Goal: Information Seeking & Learning: Learn about a topic

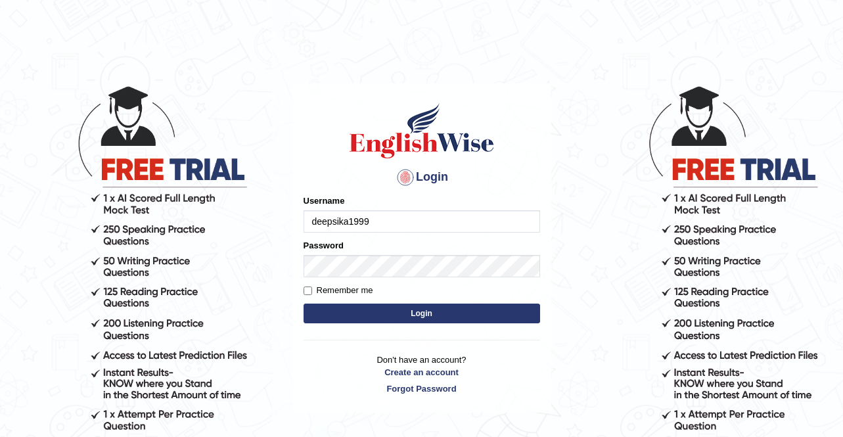
type input "deepsika1999"
click at [348, 307] on button "Login" at bounding box center [421, 313] width 236 height 20
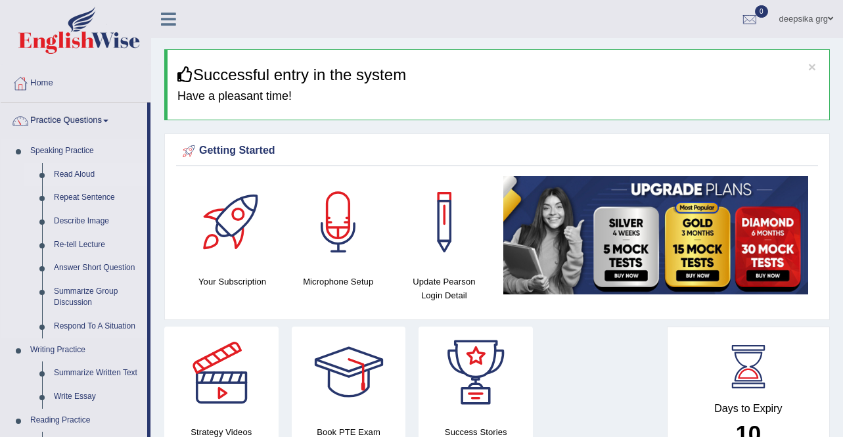
click at [79, 171] on link "Read Aloud" at bounding box center [97, 175] width 99 height 24
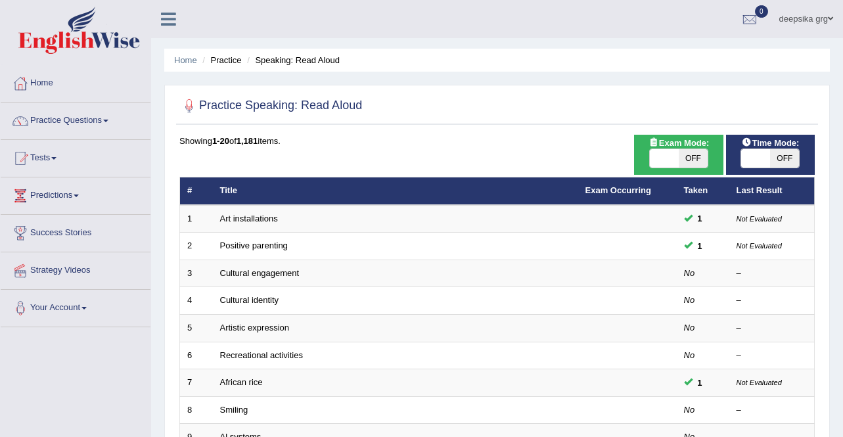
click at [700, 154] on span "OFF" at bounding box center [692, 158] width 29 height 18
checkbox input "true"
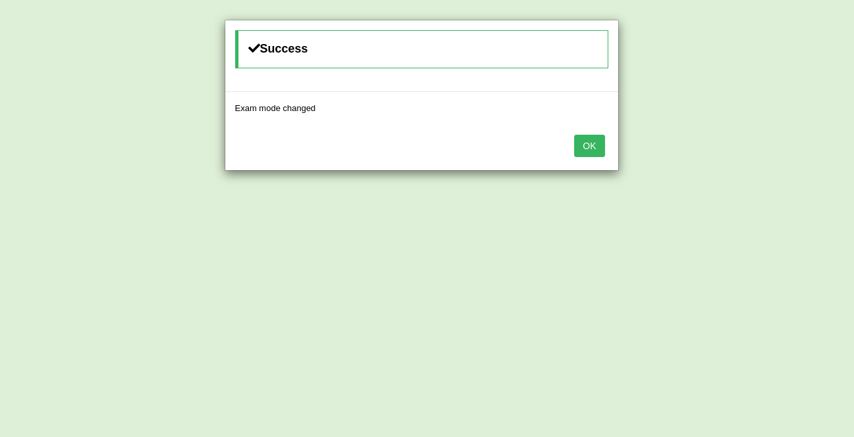
click at [592, 151] on button "OK" at bounding box center [589, 146] width 30 height 22
click at [601, 150] on button "OK" at bounding box center [589, 146] width 30 height 22
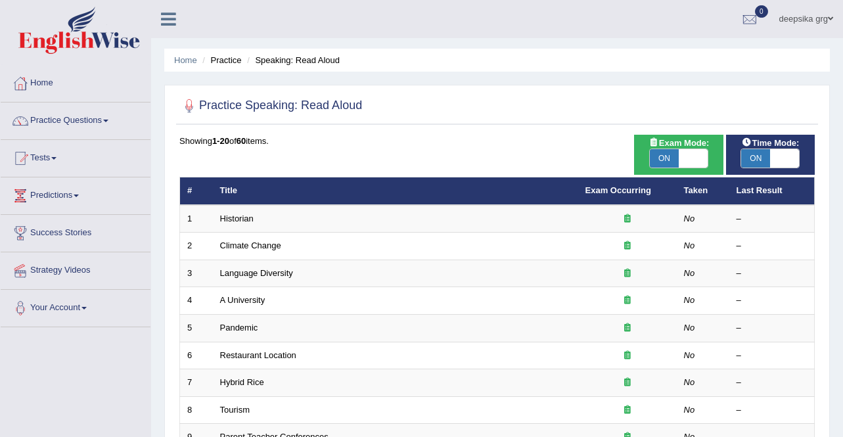
scroll to position [382, 0]
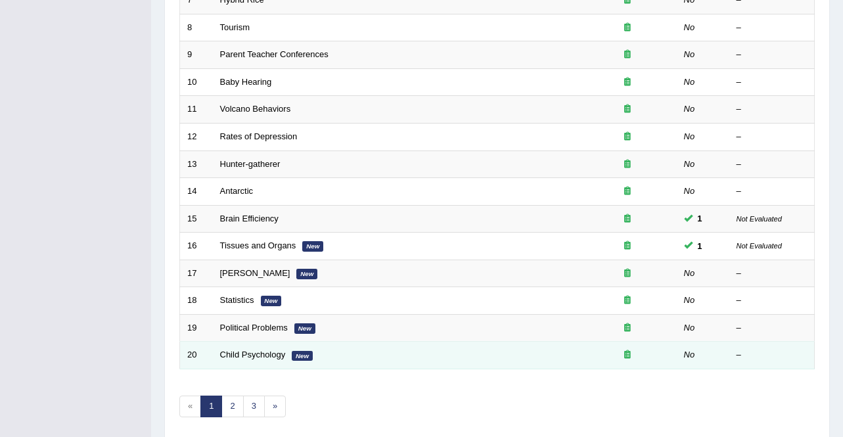
click at [287, 355] on td "Child Psychology New" at bounding box center [395, 356] width 365 height 28
click at [282, 356] on link "Child Psychology" at bounding box center [253, 354] width 66 height 10
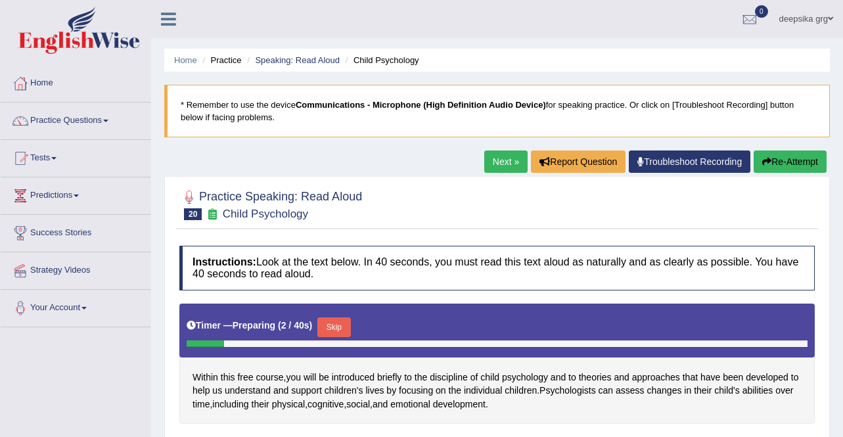
scroll to position [253, 0]
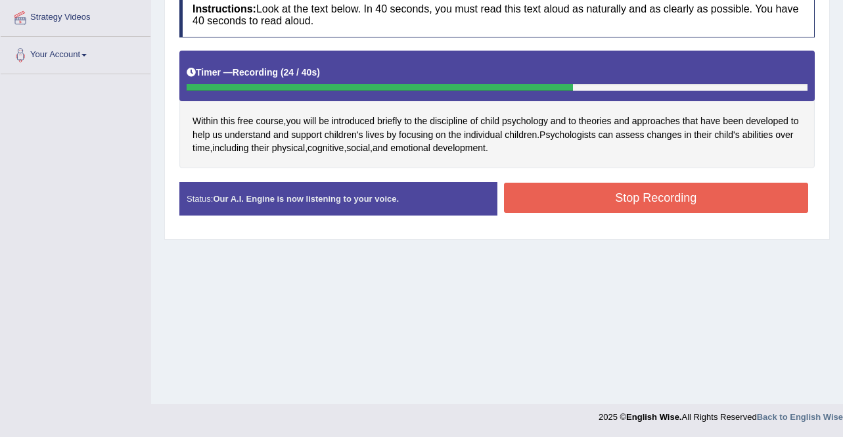
click at [714, 206] on button "Stop Recording" at bounding box center [656, 198] width 305 height 30
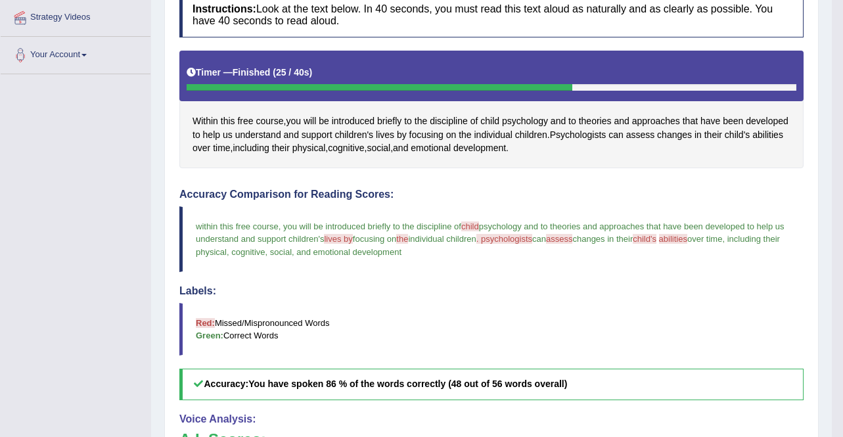
scroll to position [553, 0]
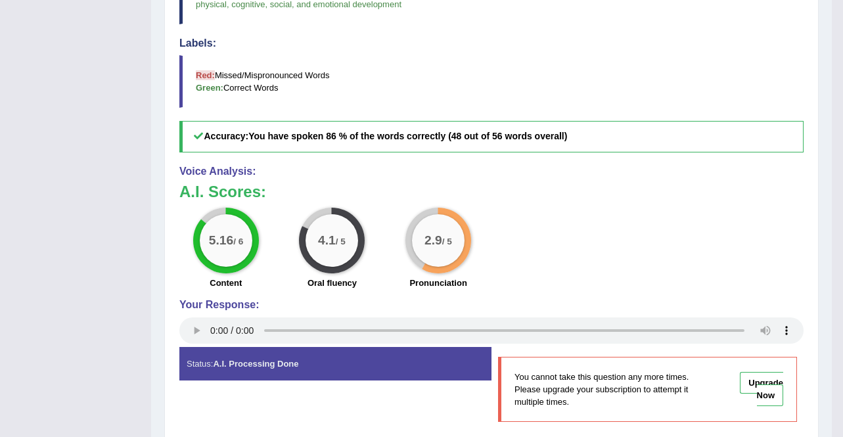
scroll to position [118, 0]
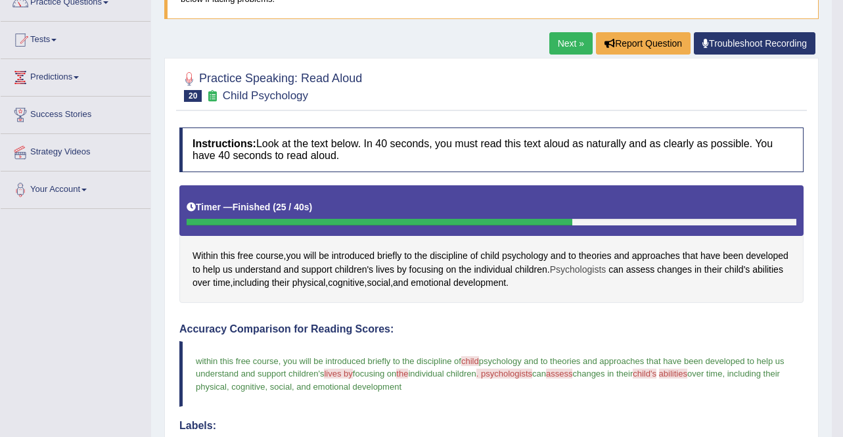
click at [601, 271] on span "Psychologists" at bounding box center [578, 270] width 56 height 14
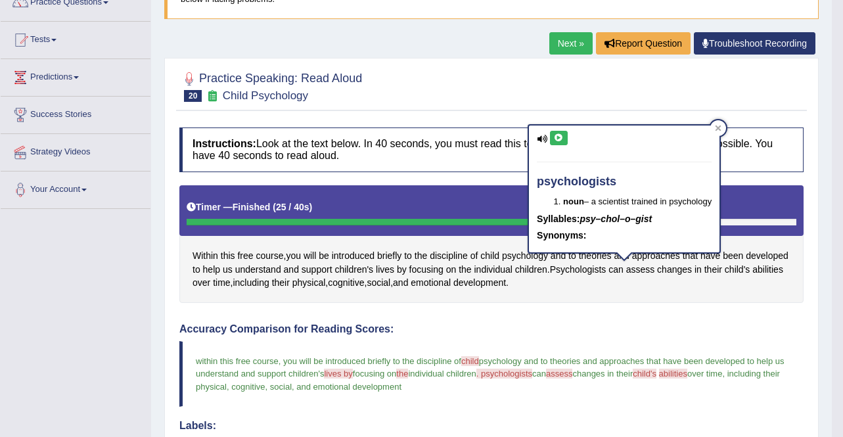
click at [560, 141] on icon at bounding box center [559, 138] width 10 height 8
click at [537, 139] on icon at bounding box center [542, 139] width 11 height 9
click at [557, 144] on button at bounding box center [559, 138] width 18 height 14
click at [663, 214] on h5 "Syllables: psy–chol–o–gist" at bounding box center [624, 219] width 175 height 10
click at [552, 131] on button at bounding box center [559, 138] width 18 height 14
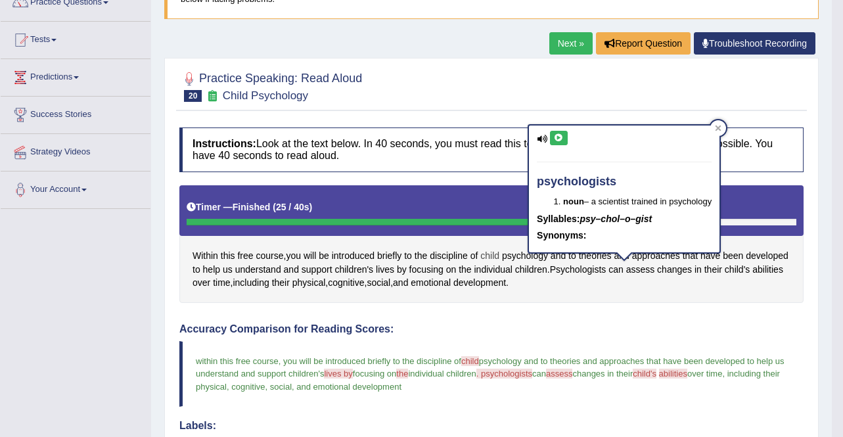
click at [489, 261] on span "child" at bounding box center [489, 256] width 19 height 14
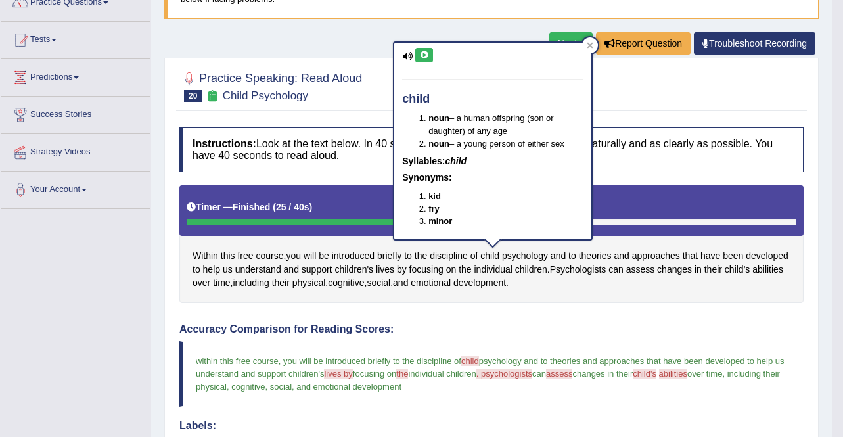
click at [431, 55] on button at bounding box center [424, 55] width 18 height 14
click at [655, 271] on span "assess" at bounding box center [640, 270] width 29 height 14
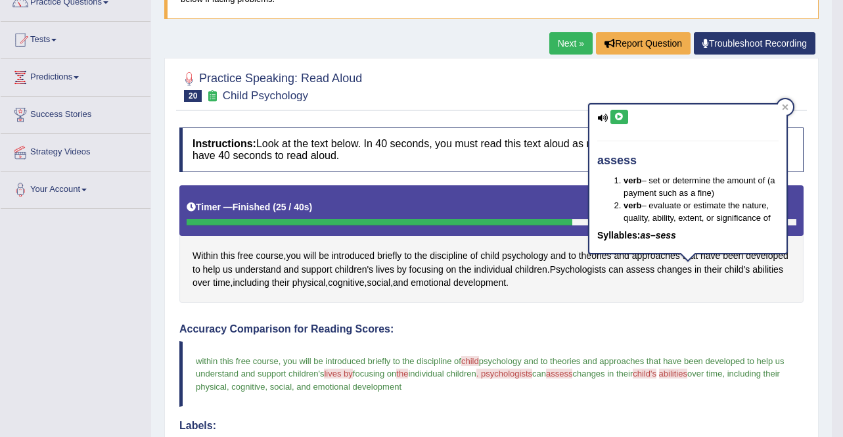
click at [623, 110] on button at bounding box center [619, 117] width 18 height 14
click at [623, 117] on icon at bounding box center [619, 117] width 10 height 8
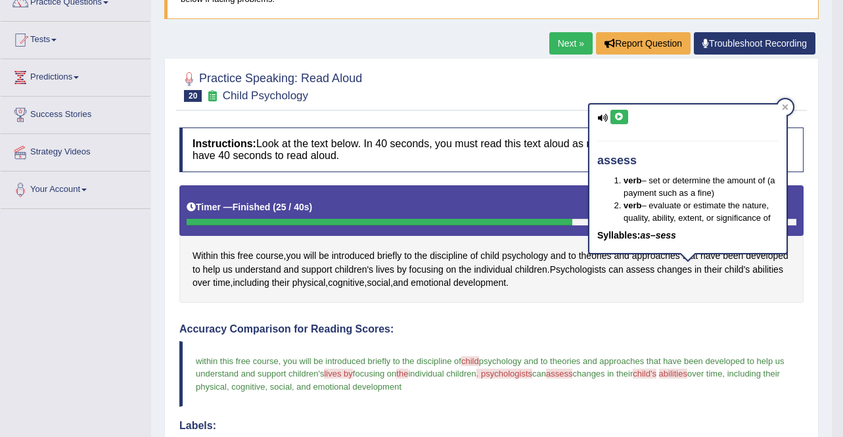
click at [623, 117] on icon at bounding box center [619, 117] width 10 height 8
click at [752, 276] on span "abilities" at bounding box center [767, 270] width 31 height 14
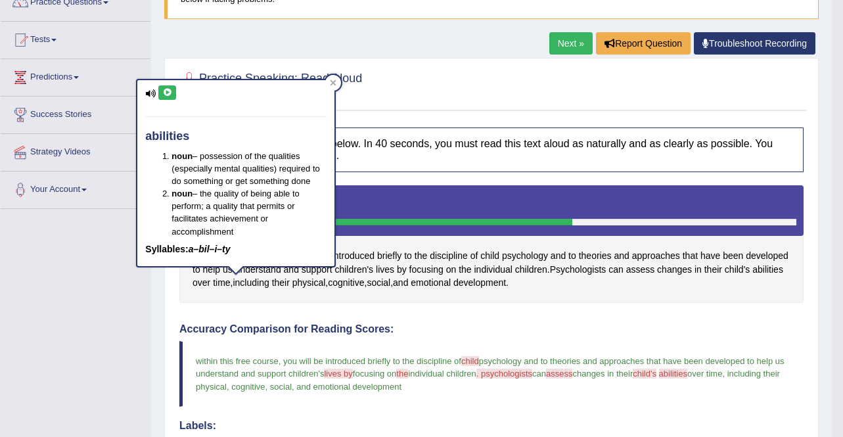
click at [167, 91] on icon at bounding box center [167, 93] width 10 height 8
click at [325, 80] on div at bounding box center [333, 83] width 16 height 16
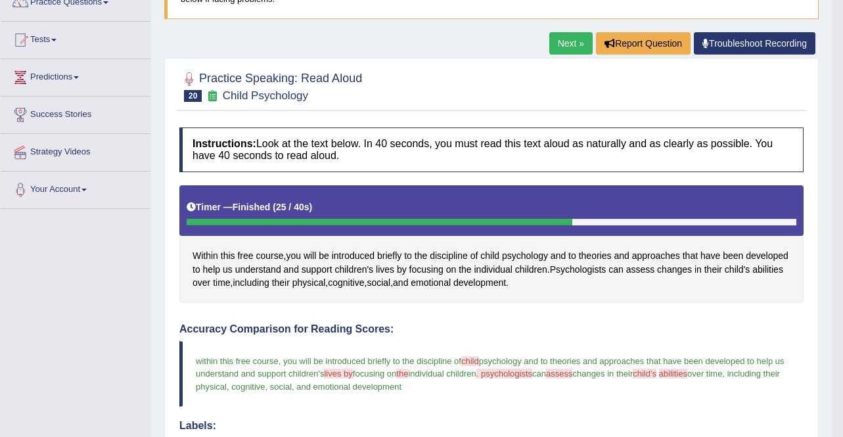
click at [574, 45] on link "Next »" at bounding box center [570, 43] width 43 height 22
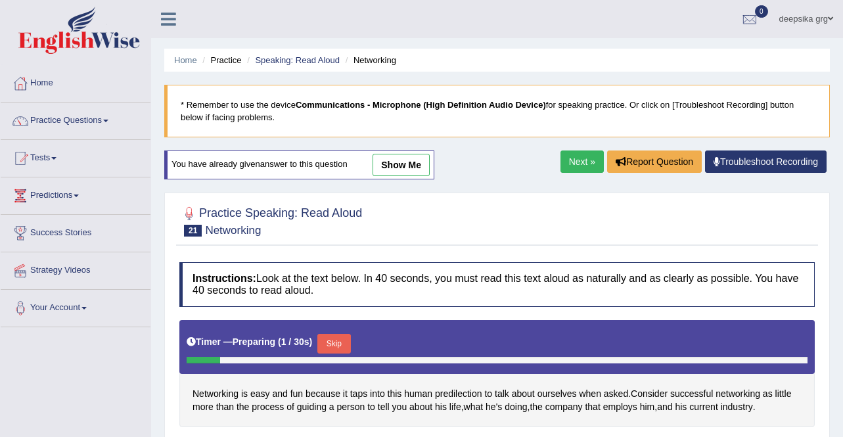
drag, startPoint x: 0, startPoint y: 0, endPoint x: 841, endPoint y: 326, distance: 902.1
click at [841, 326] on div "Home Practice Speaking: Read Aloud Networking * Remember to use the device Comm…" at bounding box center [497, 328] width 692 height 657
click at [580, 169] on link "Next »" at bounding box center [581, 161] width 43 height 22
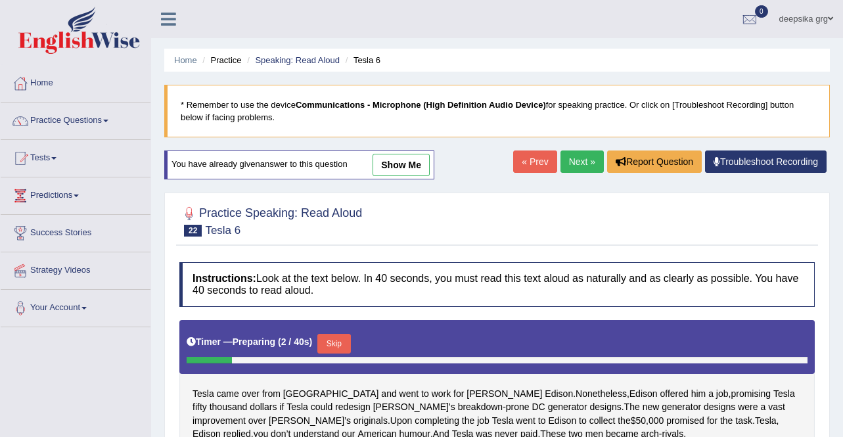
click at [580, 160] on link "Next »" at bounding box center [581, 161] width 43 height 22
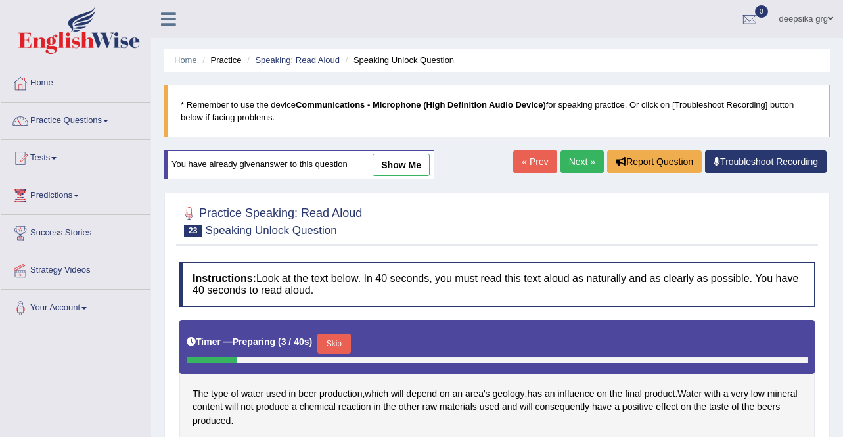
click at [108, 120] on span at bounding box center [105, 121] width 5 height 3
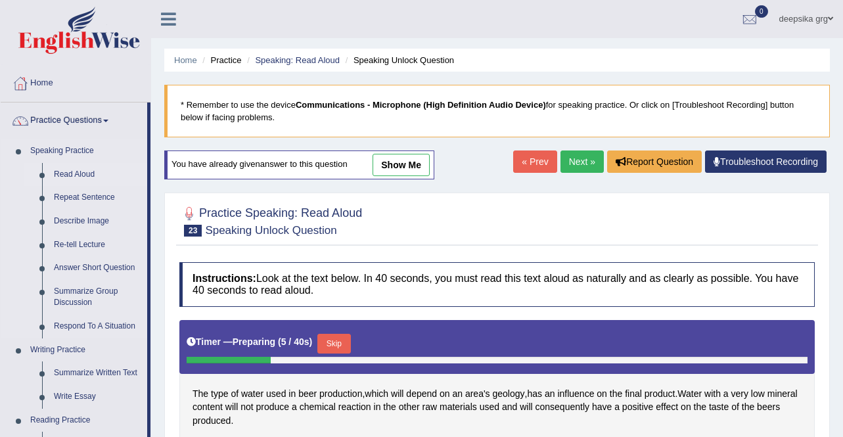
click at [80, 171] on link "Read Aloud" at bounding box center [97, 175] width 99 height 24
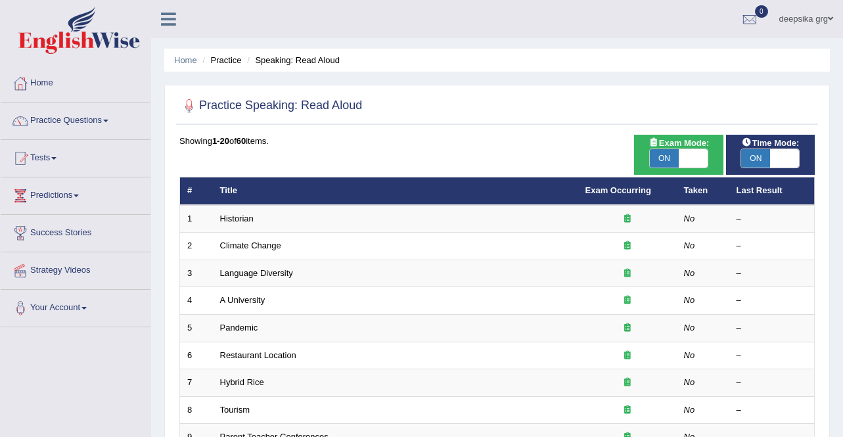
scroll to position [382, 0]
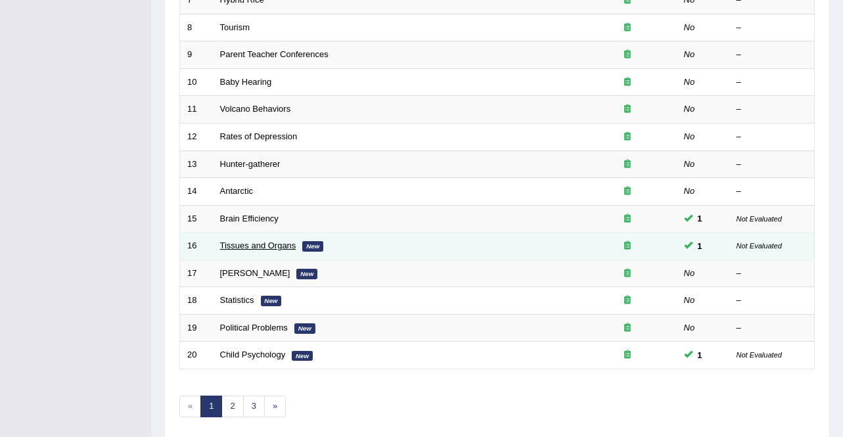
click at [240, 248] on link "Tissues and Organs" at bounding box center [258, 245] width 76 height 10
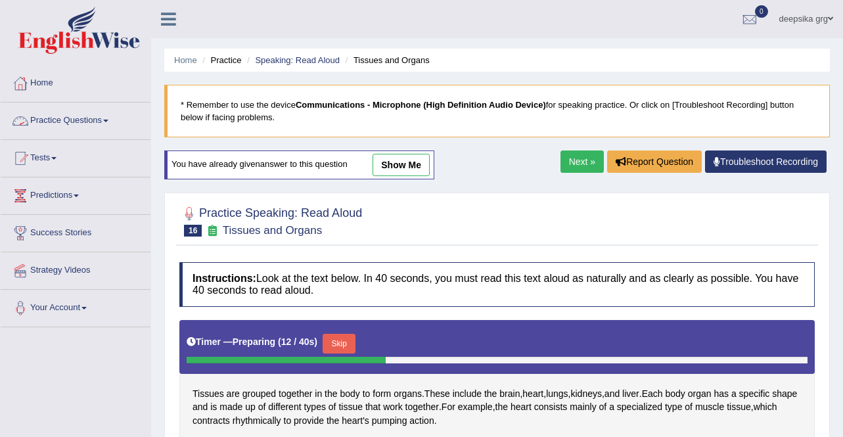
click at [111, 116] on link "Practice Questions" at bounding box center [76, 118] width 150 height 33
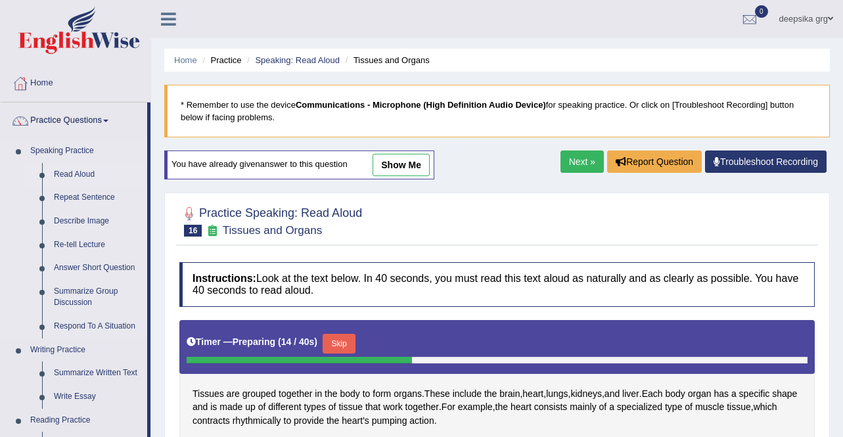
click at [87, 177] on link "Read Aloud" at bounding box center [97, 175] width 99 height 24
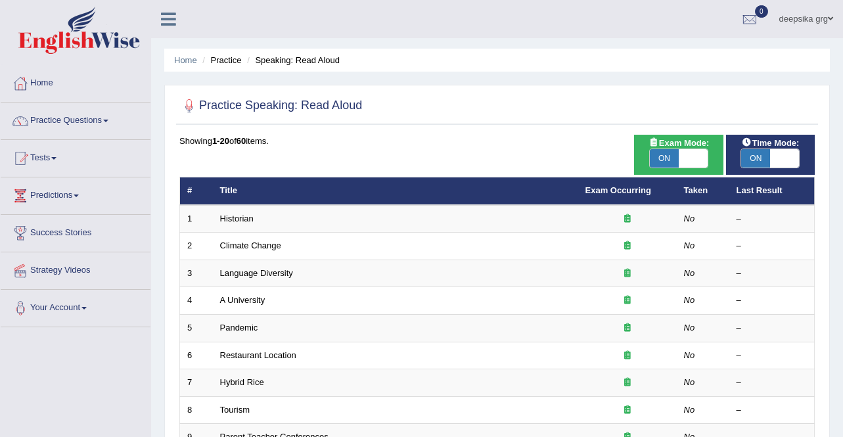
click at [841, 330] on div "Home Practice Speaking: Read Aloud Practice Speaking: Read Aloud Time Mode: ON …" at bounding box center [497, 418] width 692 height 837
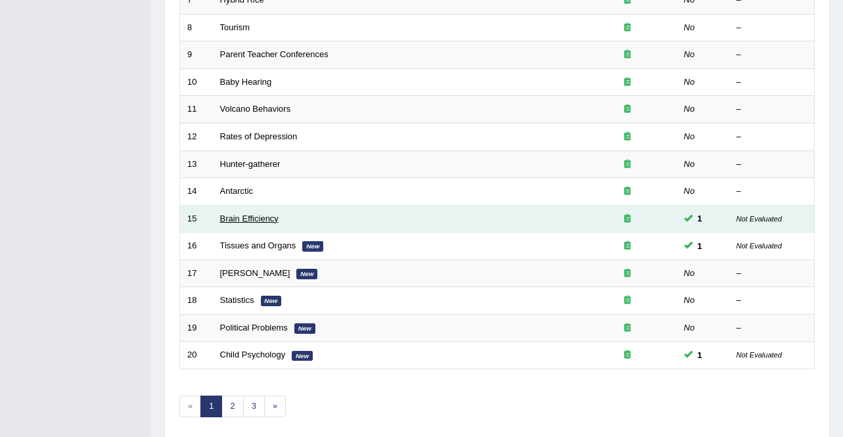
click at [239, 221] on link "Brain Efficiency" at bounding box center [249, 218] width 58 height 10
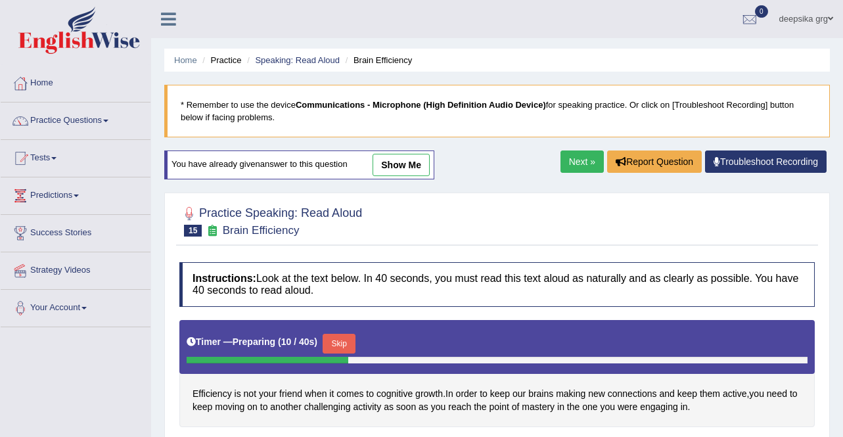
click at [573, 158] on link "Next »" at bounding box center [581, 161] width 43 height 22
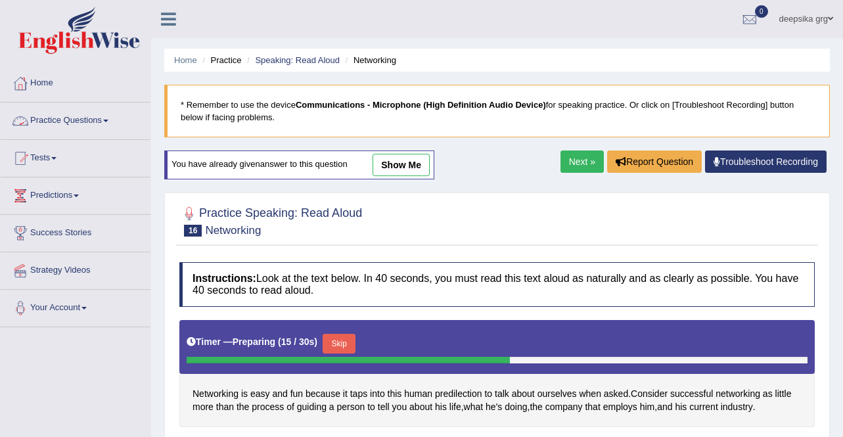
click at [100, 120] on link "Practice Questions" at bounding box center [76, 118] width 150 height 33
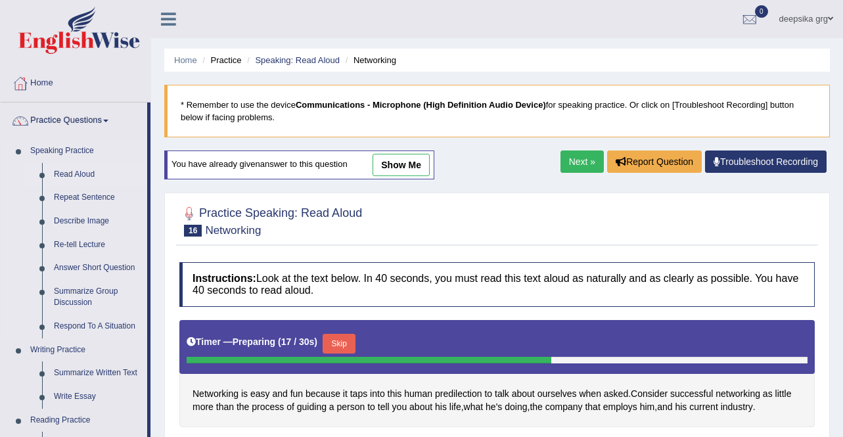
click at [77, 174] on link "Read Aloud" at bounding box center [97, 175] width 99 height 24
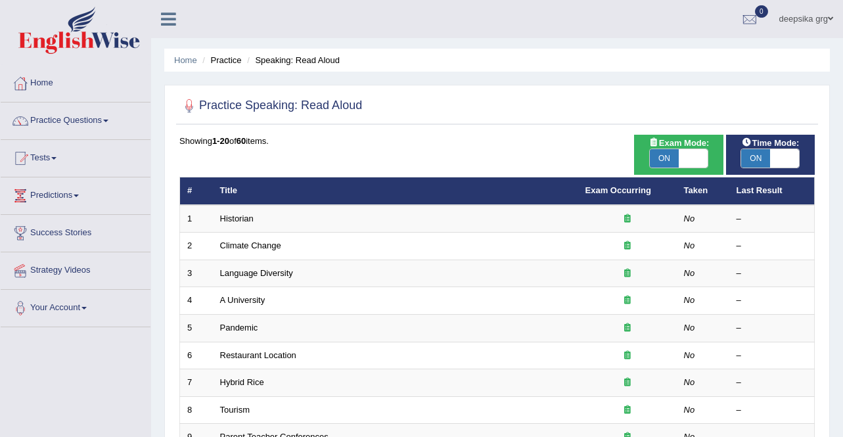
scroll to position [382, 0]
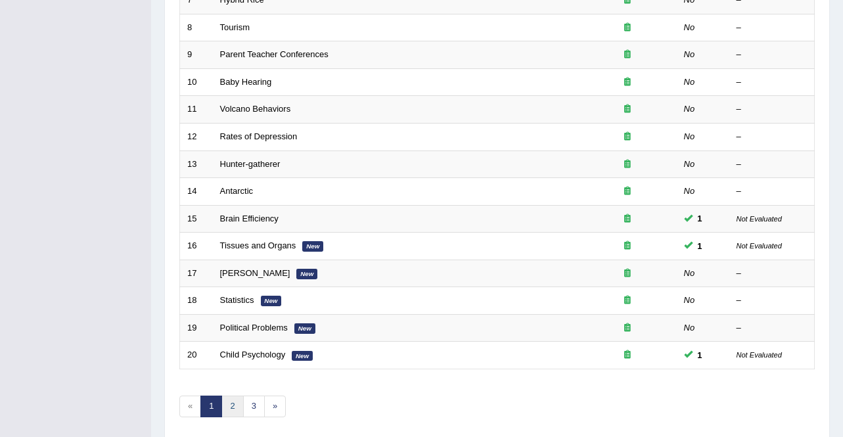
click at [232, 405] on link "2" at bounding box center [232, 406] width 22 height 22
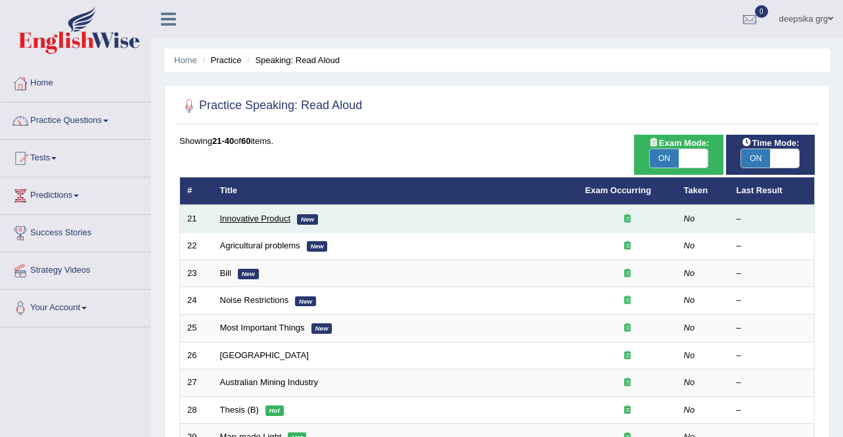
click at [266, 217] on link "Innovative Product" at bounding box center [255, 218] width 71 height 10
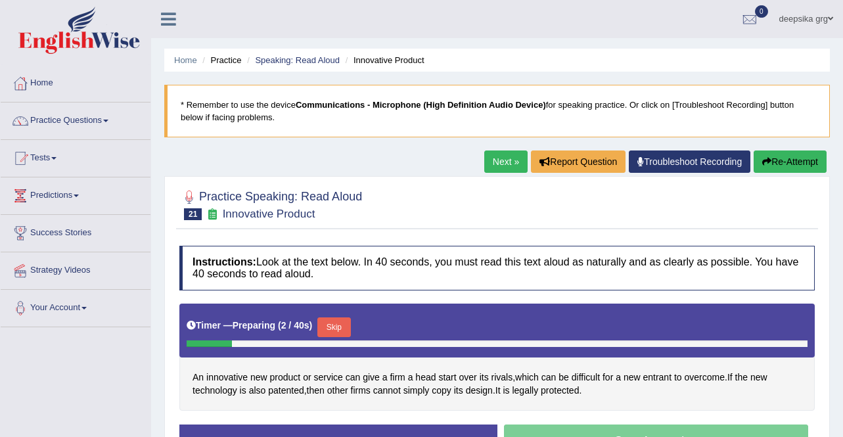
scroll to position [253, 0]
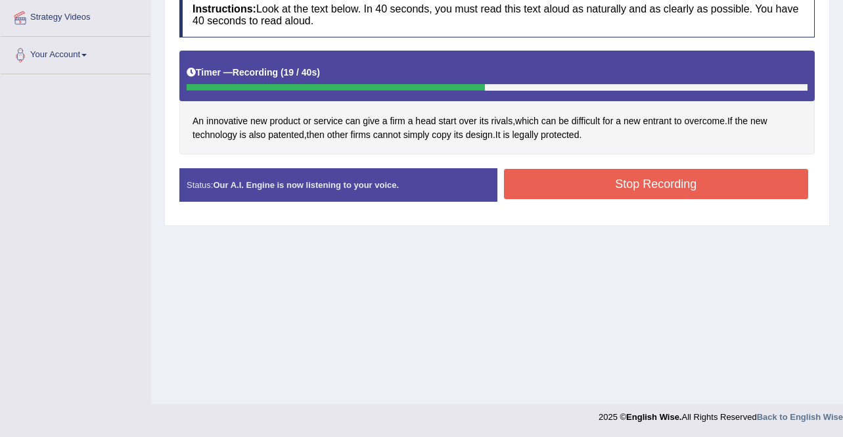
click at [724, 188] on button "Stop Recording" at bounding box center [656, 184] width 305 height 30
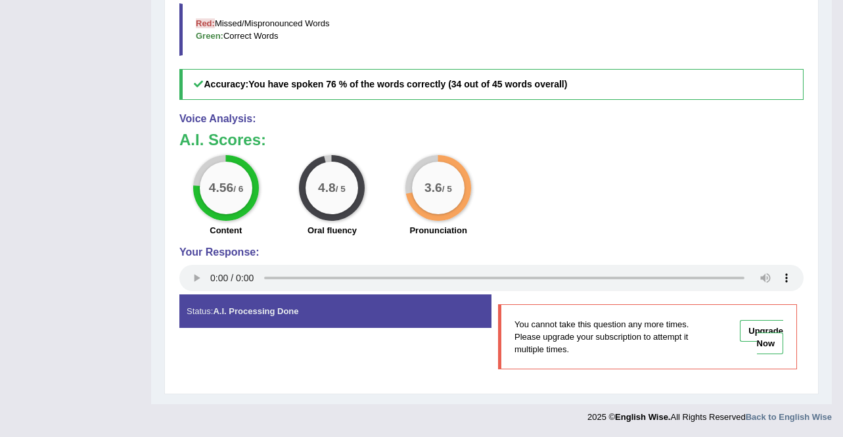
scroll to position [144, 0]
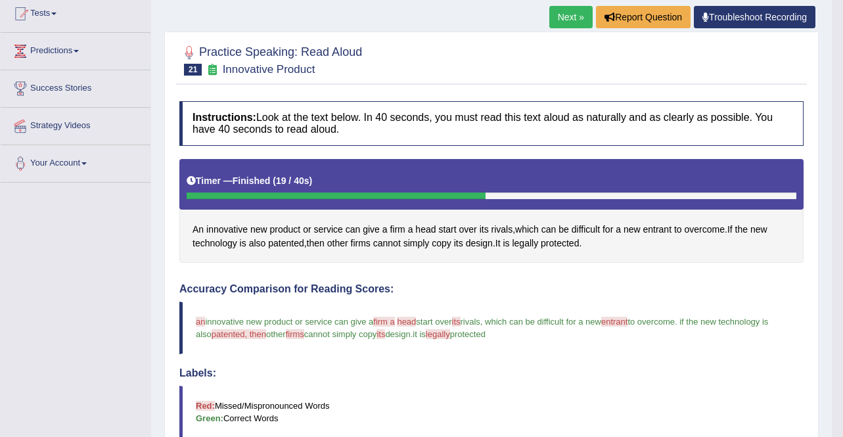
click at [573, 15] on link "Next »" at bounding box center [570, 17] width 43 height 22
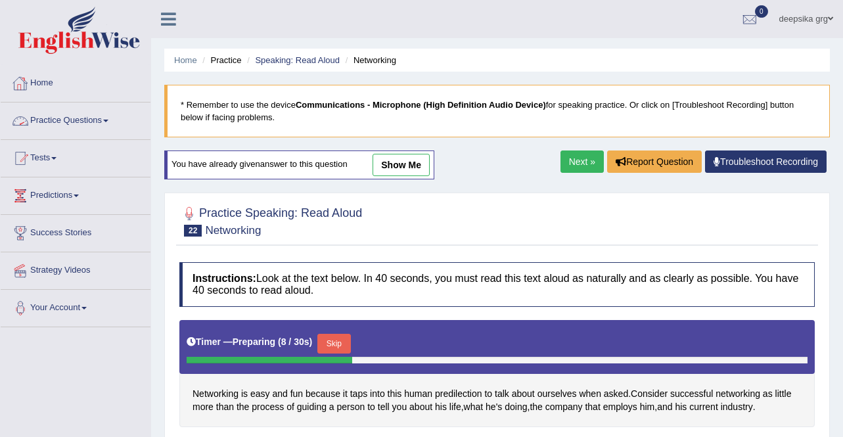
click at [112, 118] on link "Practice Questions" at bounding box center [76, 118] width 150 height 33
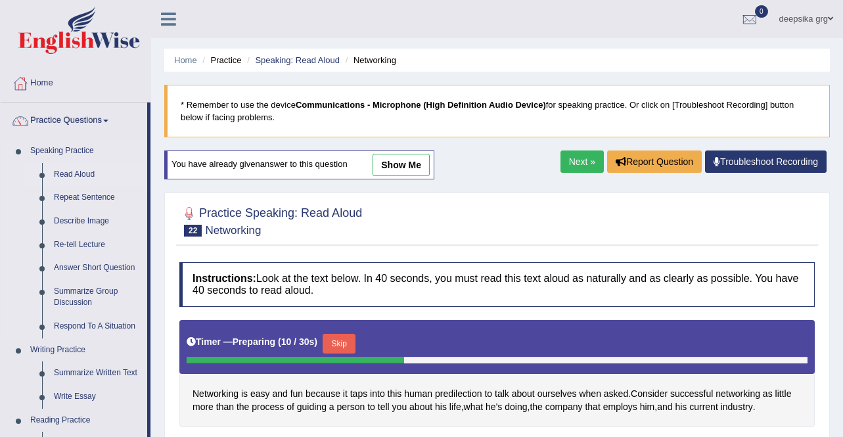
click at [85, 174] on link "Read Aloud" at bounding box center [97, 175] width 99 height 24
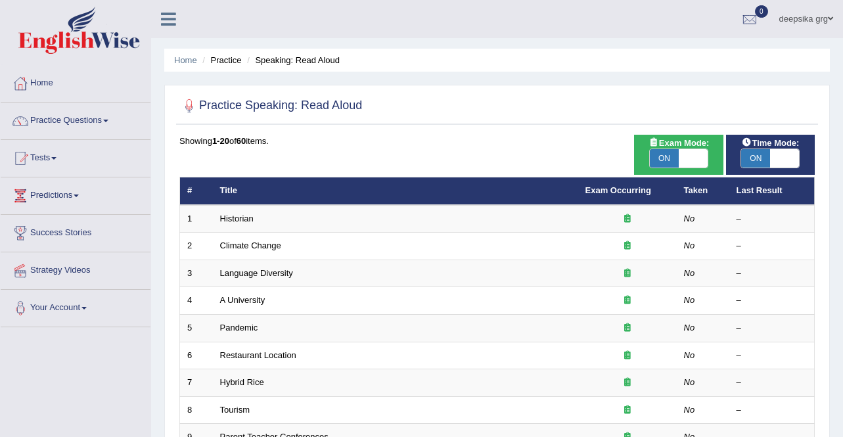
scroll to position [382, 0]
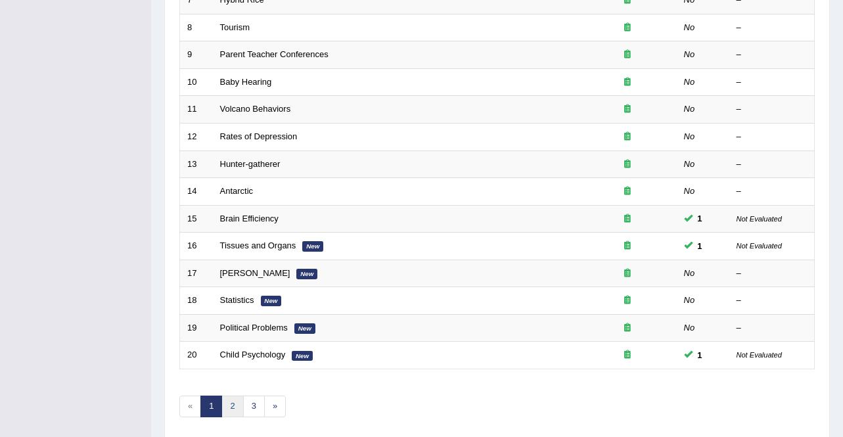
click at [227, 408] on link "2" at bounding box center [232, 406] width 22 height 22
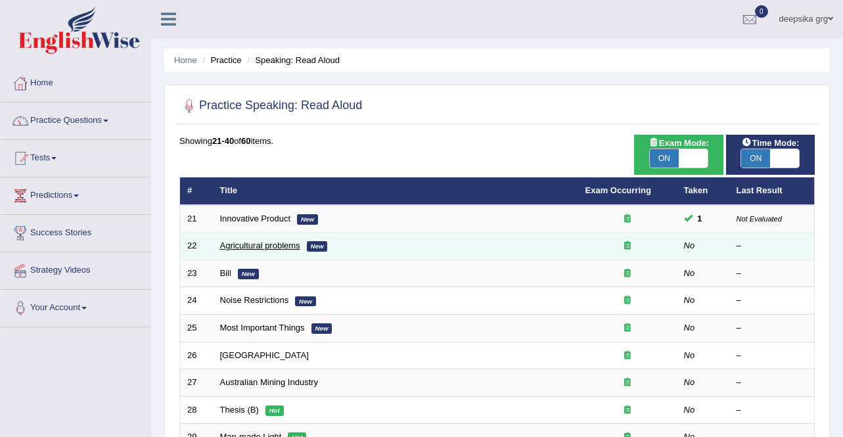
click at [249, 247] on link "Agricultural problems" at bounding box center [260, 245] width 80 height 10
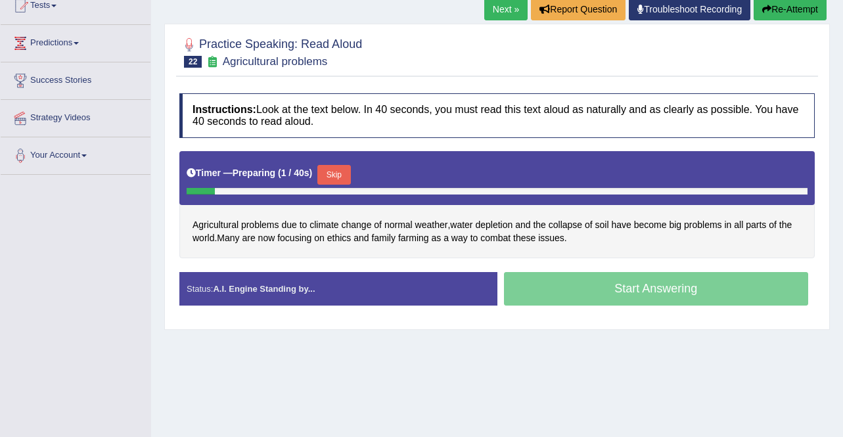
scroll to position [253, 0]
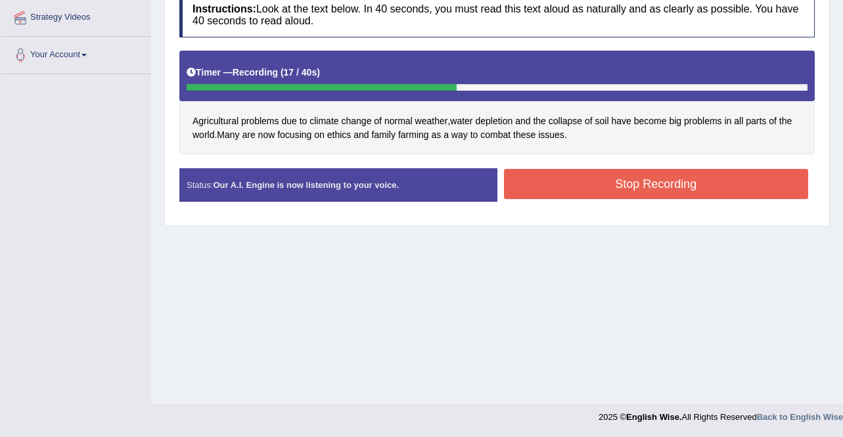
click at [703, 185] on button "Stop Recording" at bounding box center [656, 184] width 305 height 30
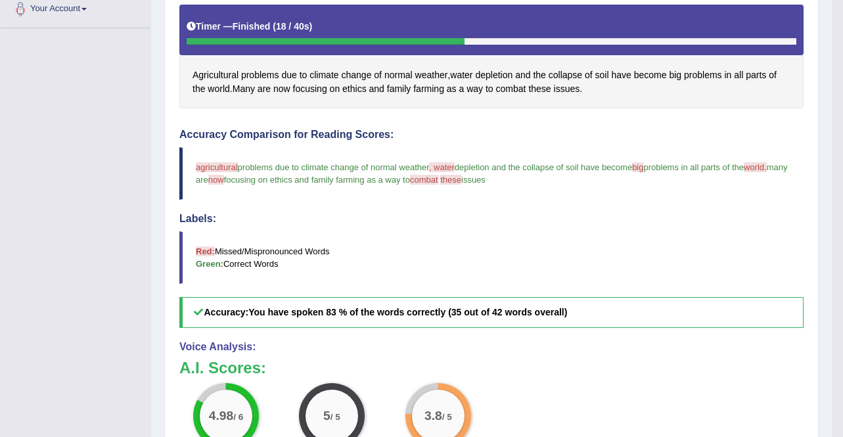
scroll to position [300, 0]
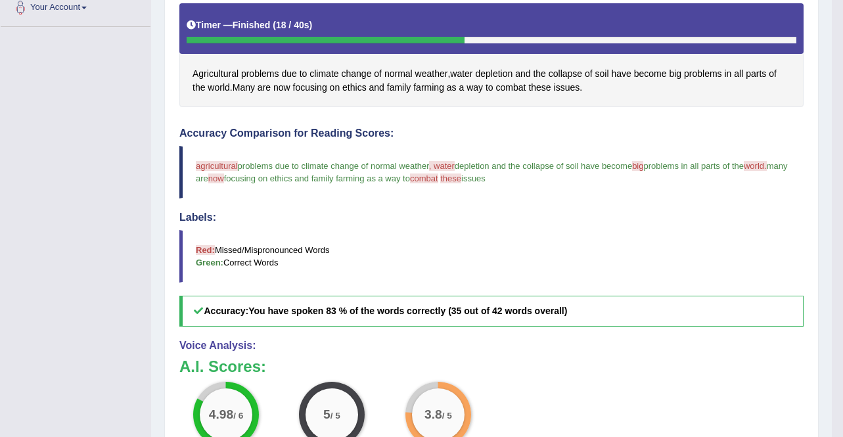
drag, startPoint x: 837, startPoint y: 320, endPoint x: 833, endPoint y: 340, distance: 20.9
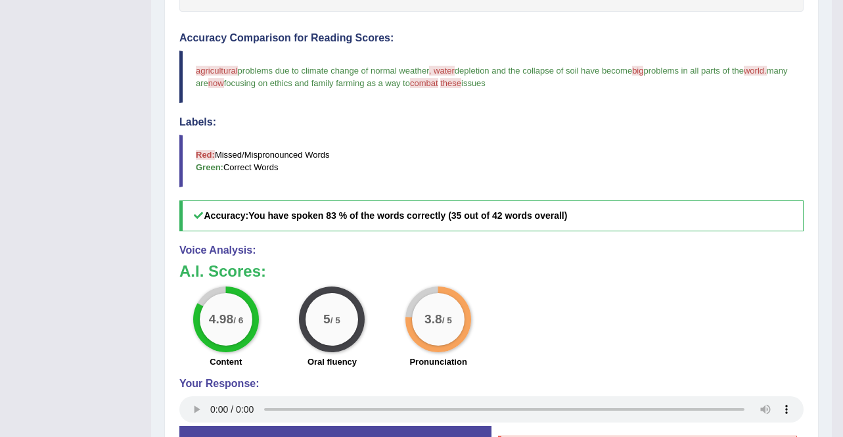
scroll to position [369, 0]
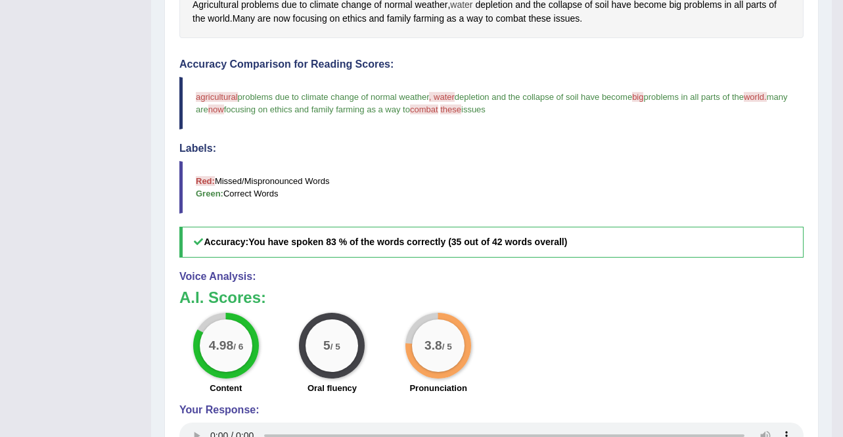
click at [468, 3] on span "water" at bounding box center [461, 5] width 22 height 14
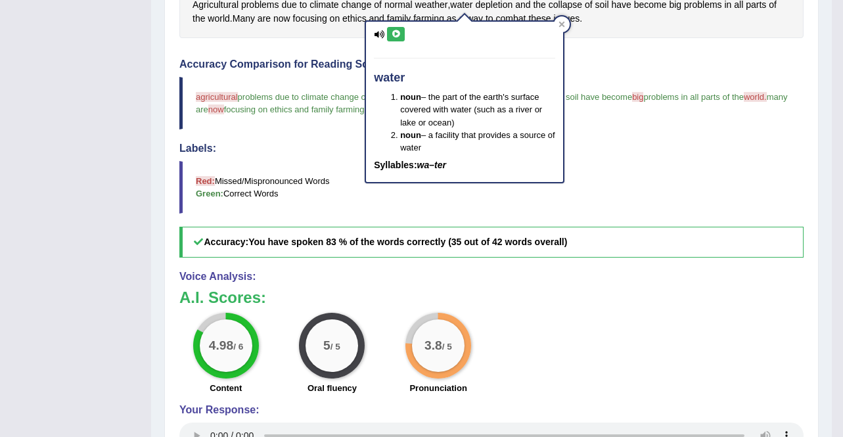
click at [400, 30] on icon at bounding box center [396, 34] width 10 height 8
click at [391, 35] on icon at bounding box center [396, 34] width 10 height 8
click at [215, 1] on span "Agricultural" at bounding box center [215, 5] width 46 height 14
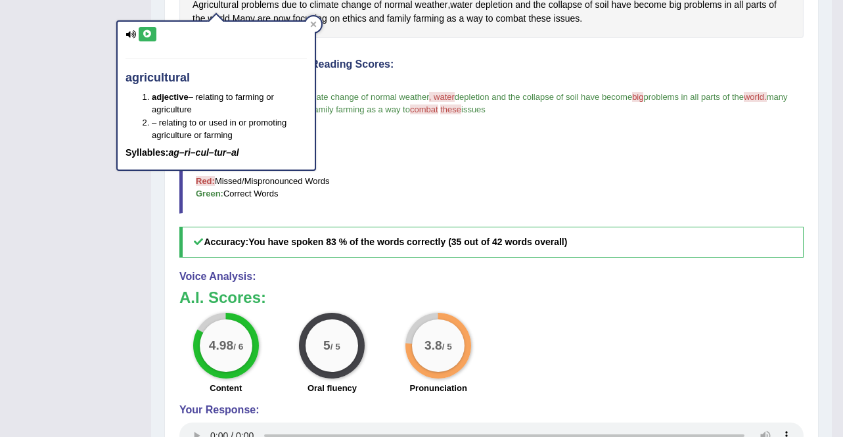
click at [148, 35] on icon at bounding box center [148, 34] width 10 height 8
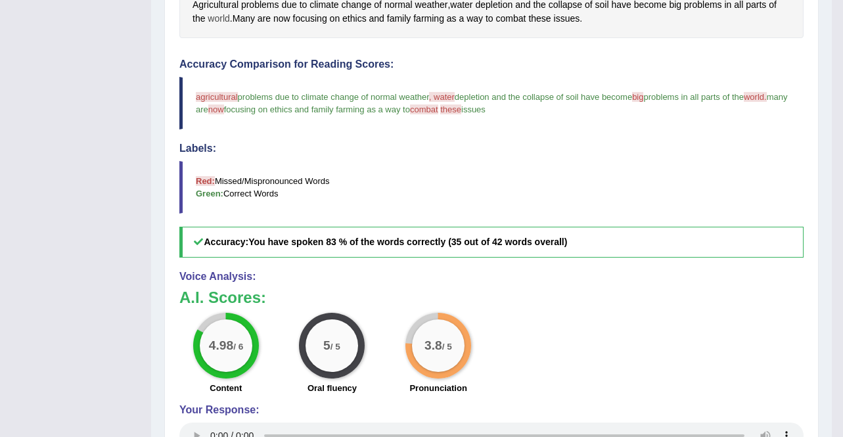
click at [216, 21] on span "world" at bounding box center [219, 19] width 22 height 14
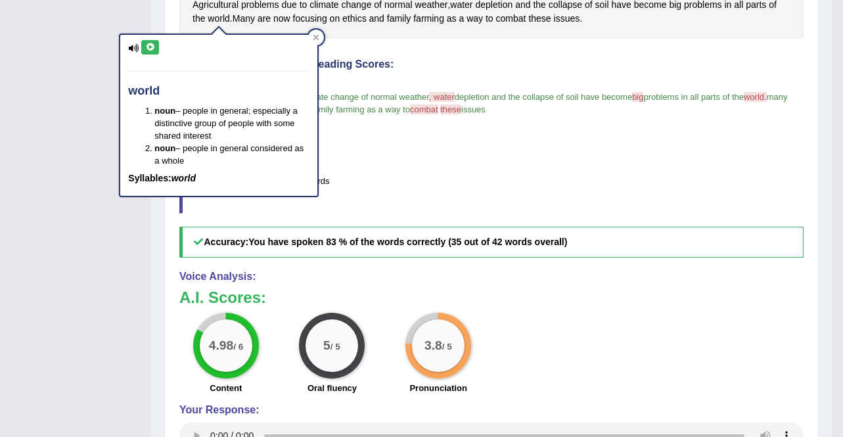
click at [154, 50] on icon at bounding box center [150, 47] width 10 height 8
click at [504, 20] on span "combat" at bounding box center [511, 19] width 30 height 14
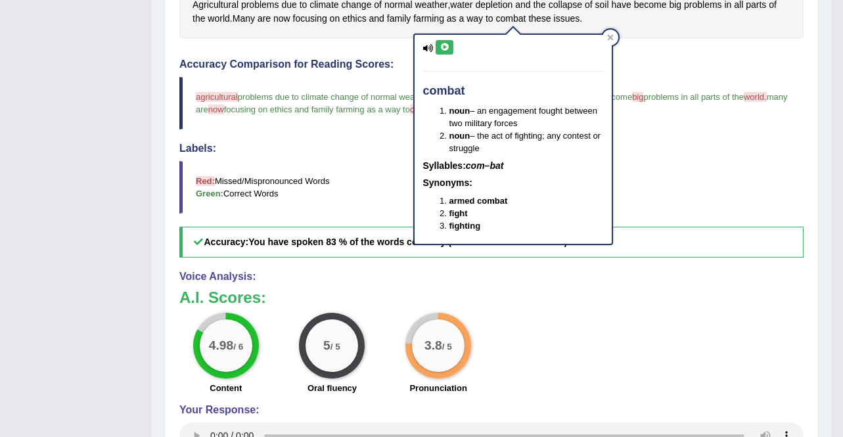
click at [434, 56] on div "combat noun – an engagement fought between two military forces noun – the act o…" at bounding box center [512, 139] width 197 height 209
click at [440, 51] on icon at bounding box center [444, 47] width 10 height 8
click at [281, 20] on span "now" at bounding box center [281, 19] width 17 height 14
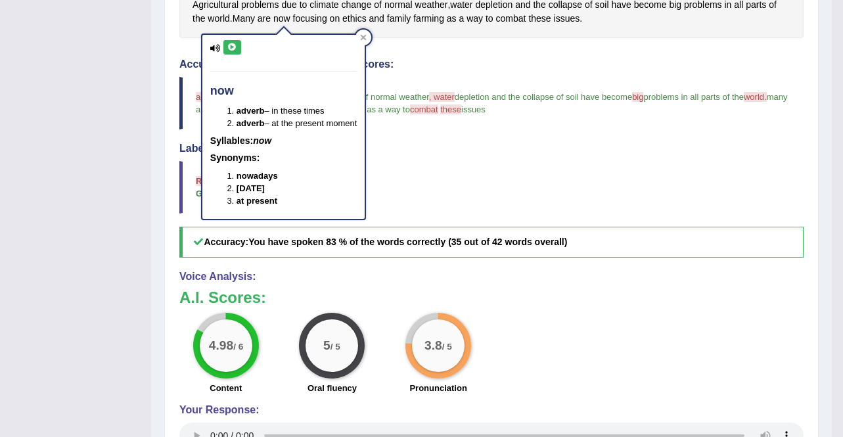
click at [235, 45] on icon at bounding box center [232, 47] width 10 height 8
click at [366, 33] on div at bounding box center [363, 38] width 16 height 16
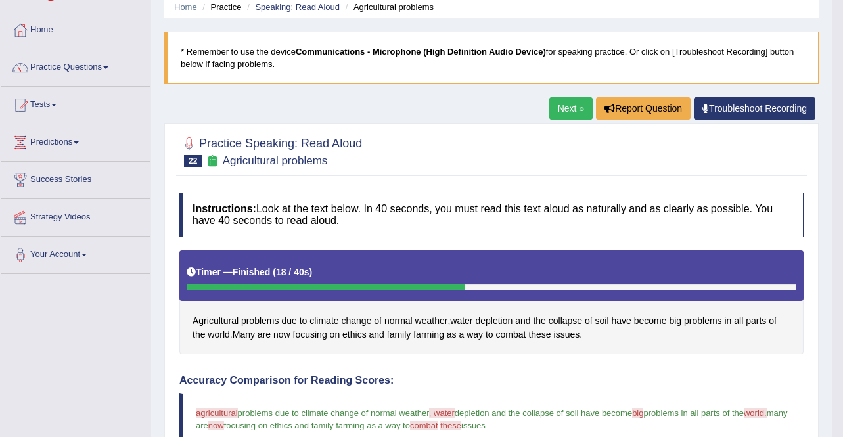
scroll to position [27, 0]
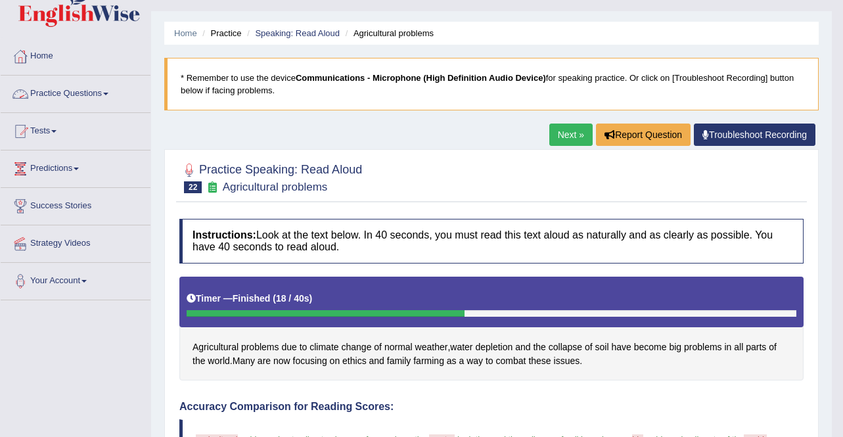
click at [100, 95] on link "Practice Questions" at bounding box center [76, 92] width 150 height 33
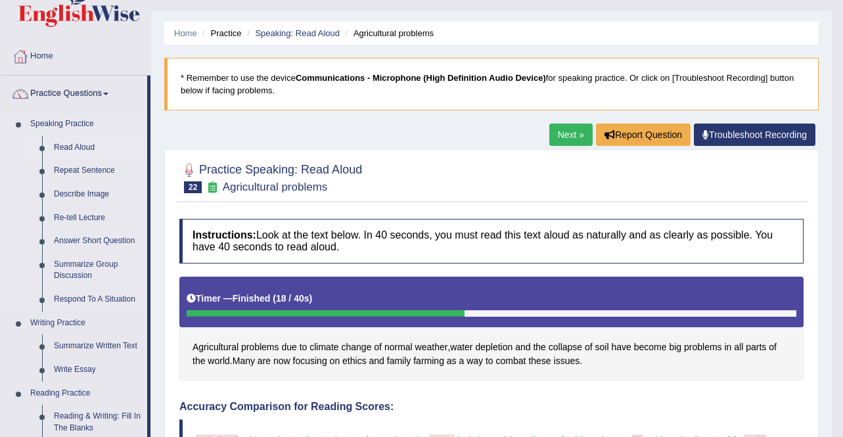
click at [86, 148] on link "Read Aloud" at bounding box center [97, 148] width 99 height 24
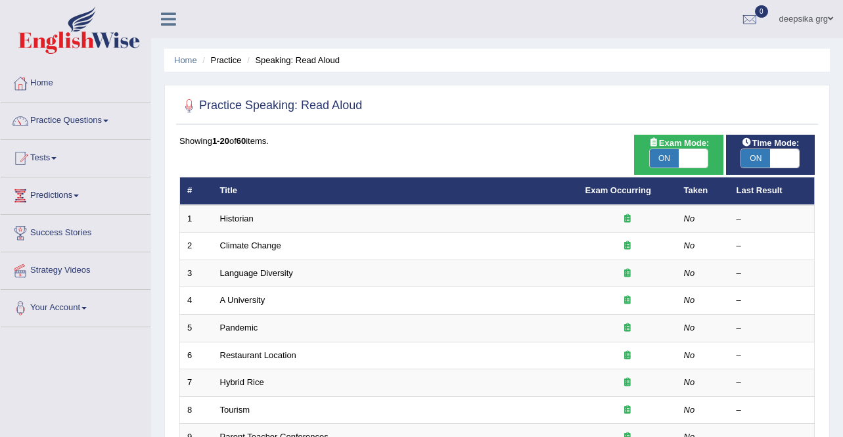
scroll to position [382, 0]
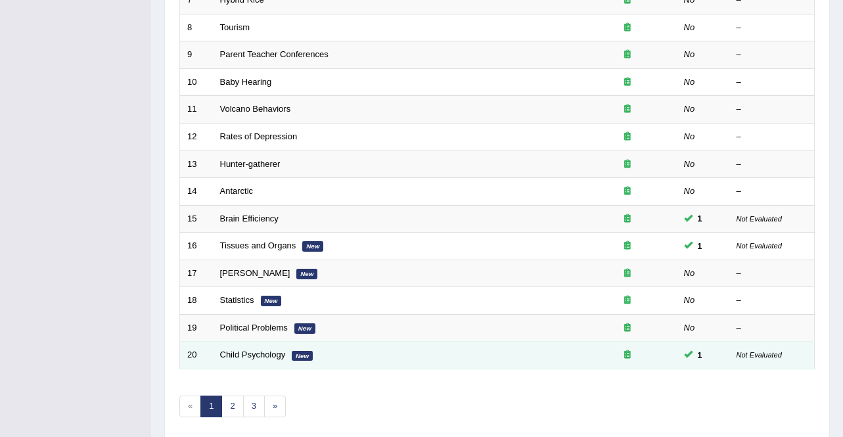
drag, startPoint x: 621, startPoint y: 320, endPoint x: 519, endPoint y: 354, distance: 107.2
click at [519, 354] on tbody "1 Historian No – 2 Climate Change No – 3 Language Diversity No – 4 A University…" at bounding box center [497, 96] width 634 height 546
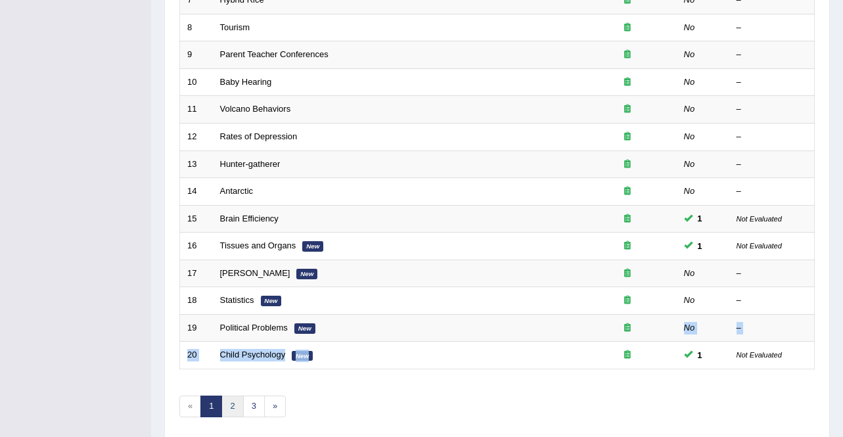
click at [238, 405] on link "2" at bounding box center [232, 406] width 22 height 22
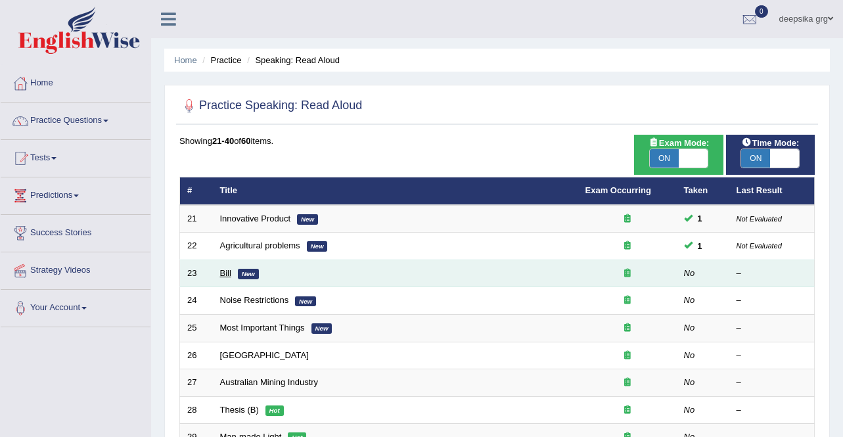
click at [221, 274] on link "Bill" at bounding box center [225, 273] width 11 height 10
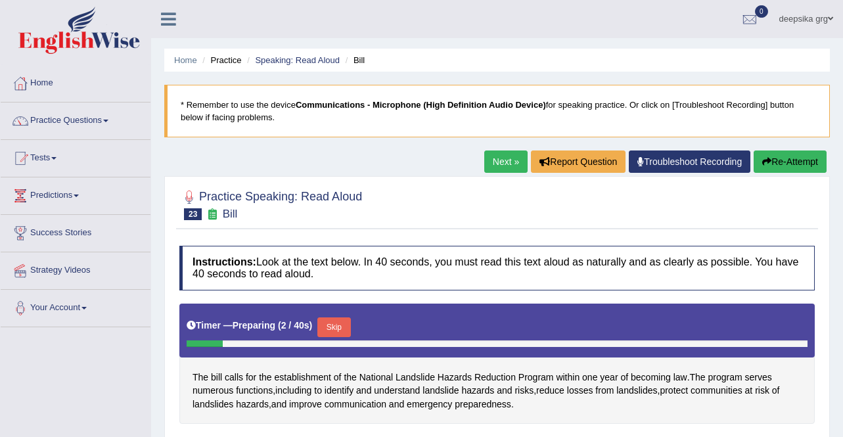
scroll to position [253, 0]
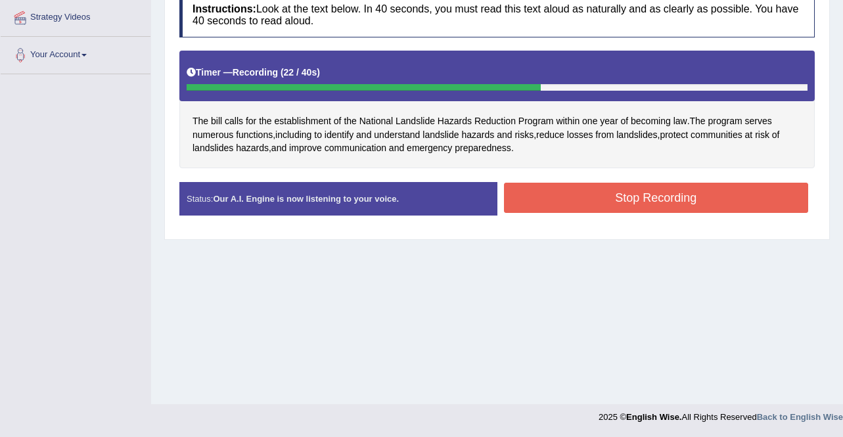
click at [722, 205] on button "Stop Recording" at bounding box center [656, 198] width 305 height 30
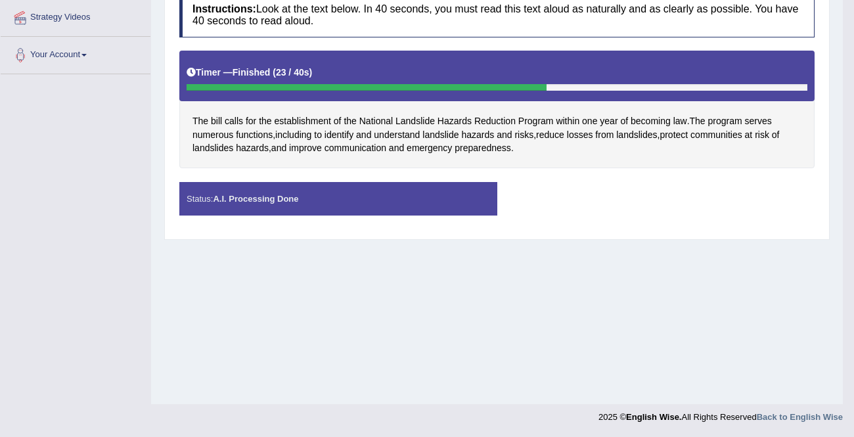
click at [0, 0] on div "Saving your answer..." at bounding box center [0, 0] width 0 height 0
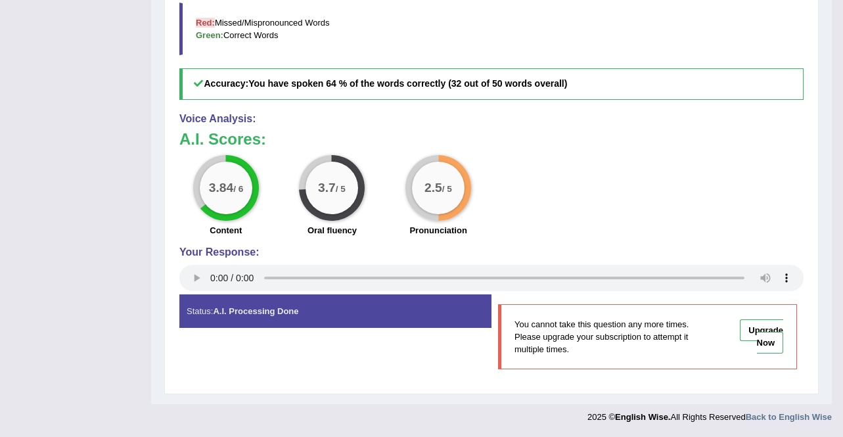
scroll to position [171, 0]
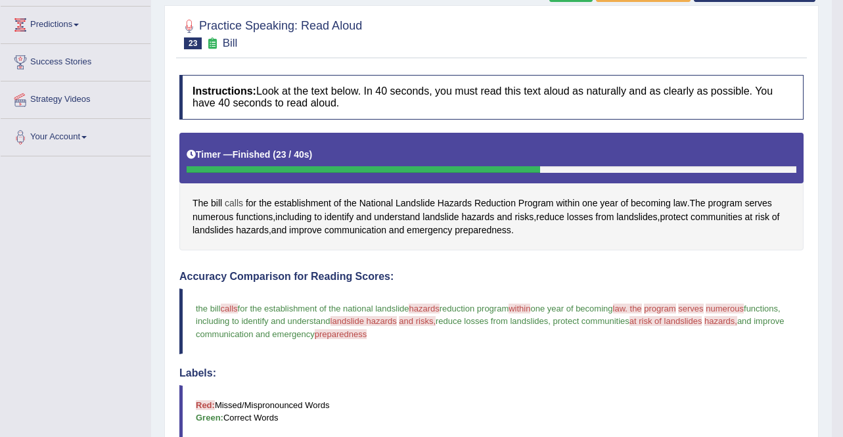
click at [225, 204] on span "calls" at bounding box center [234, 203] width 18 height 14
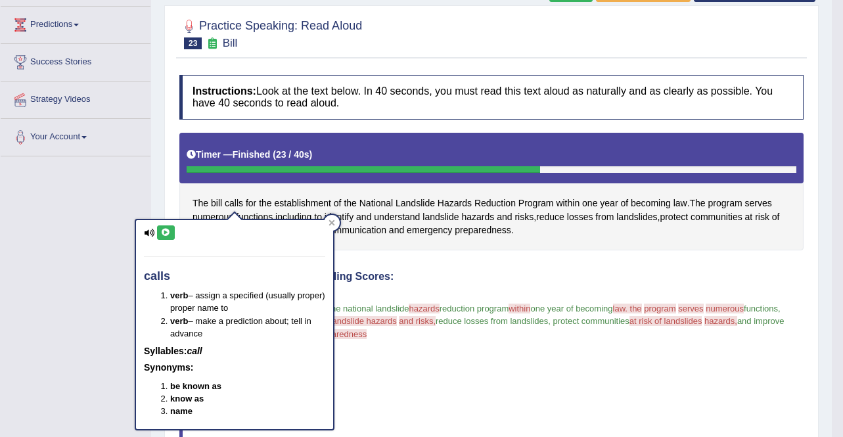
click at [162, 238] on button at bounding box center [166, 232] width 18 height 14
click at [448, 195] on div "The bill calls for the establishment of the National Landslide Hazards Reductio…" at bounding box center [491, 192] width 624 height 118
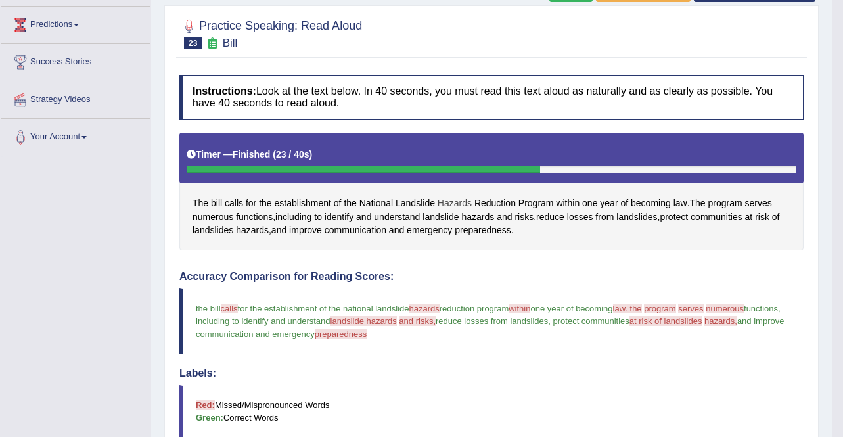
click at [448, 208] on span "Hazards" at bounding box center [454, 203] width 34 height 14
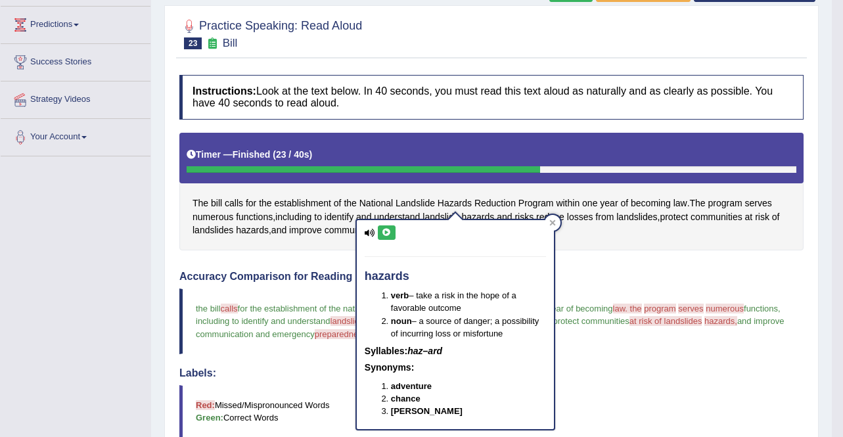
click at [383, 230] on icon at bounding box center [387, 233] width 10 height 8
click at [384, 230] on icon at bounding box center [387, 233] width 10 height 8
click at [562, 210] on span "within" at bounding box center [568, 203] width 24 height 14
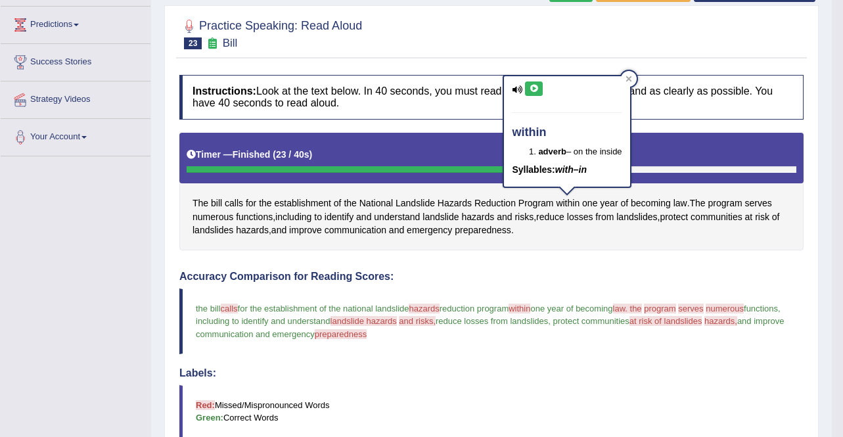
click at [534, 91] on icon at bounding box center [534, 89] width 10 height 8
click at [751, 201] on span "serves" at bounding box center [758, 203] width 27 height 14
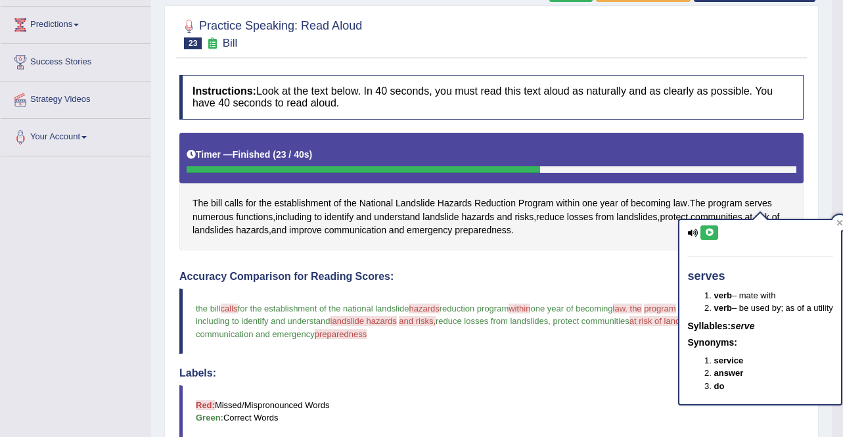
click at [703, 233] on button at bounding box center [709, 232] width 18 height 14
click at [242, 212] on span "functions" at bounding box center [254, 217] width 37 height 14
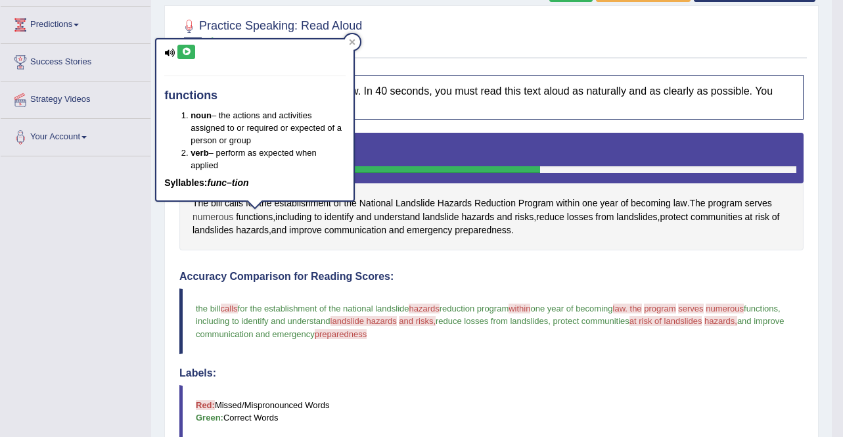
click at [215, 217] on span "numerous" at bounding box center [212, 217] width 41 height 14
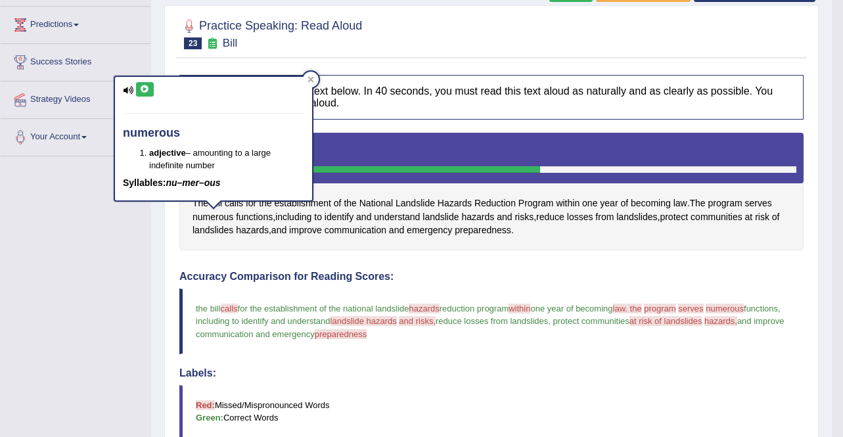
click at [143, 89] on icon at bounding box center [145, 89] width 10 height 8
click at [449, 218] on span "landslide" at bounding box center [440, 217] width 36 height 14
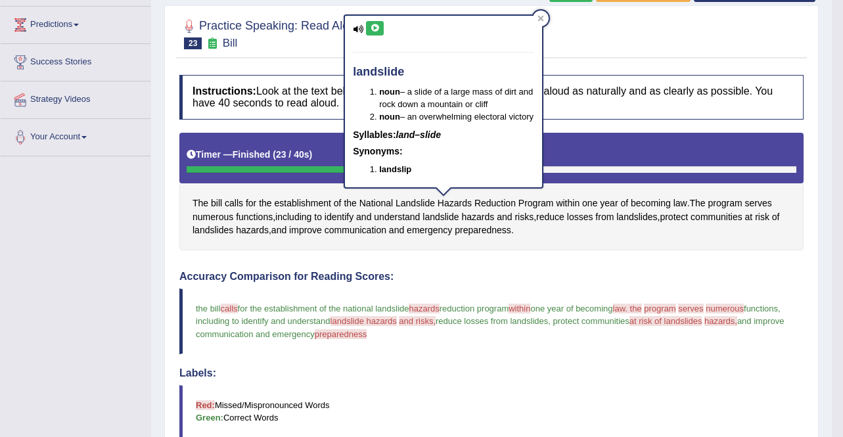
drag, startPoint x: 695, startPoint y: 127, endPoint x: 495, endPoint y: 104, distance: 202.2
click at [495, 104] on body "Toggle navigation Home Practice Questions Speaking Practice Read Aloud Repeat S…" at bounding box center [421, 47] width 843 height 437
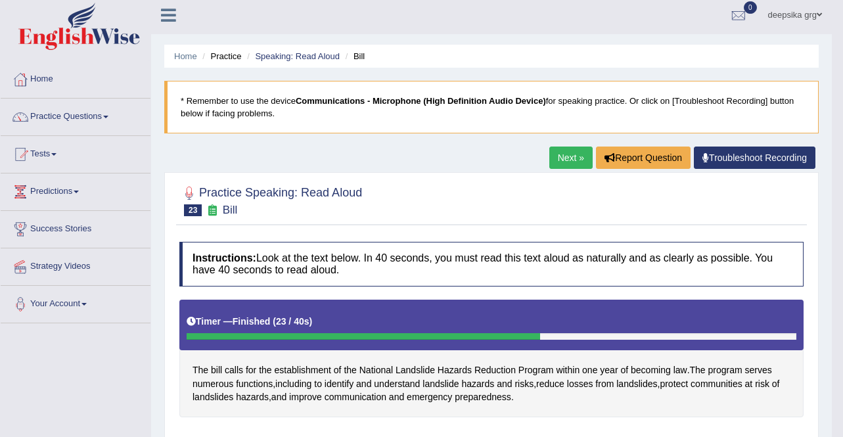
scroll to position [0, 0]
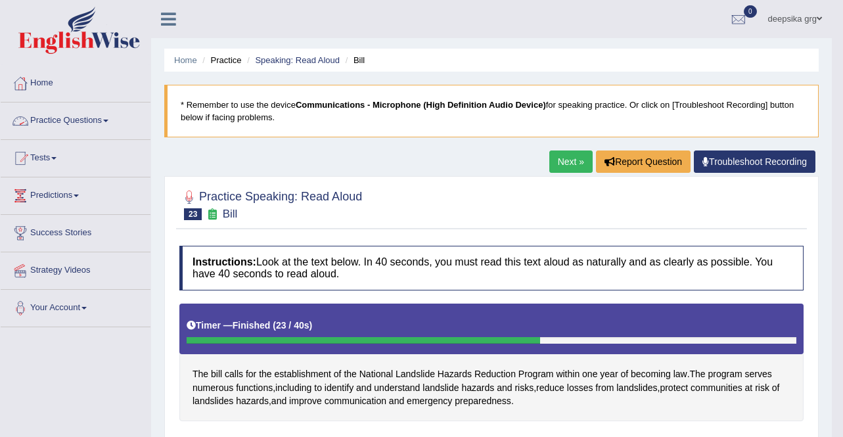
click at [107, 120] on link "Practice Questions" at bounding box center [76, 118] width 150 height 33
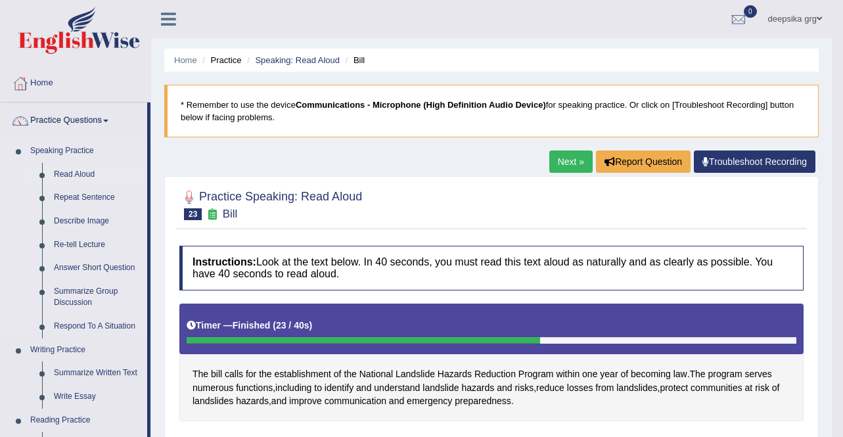
click at [85, 171] on link "Read Aloud" at bounding box center [97, 175] width 99 height 24
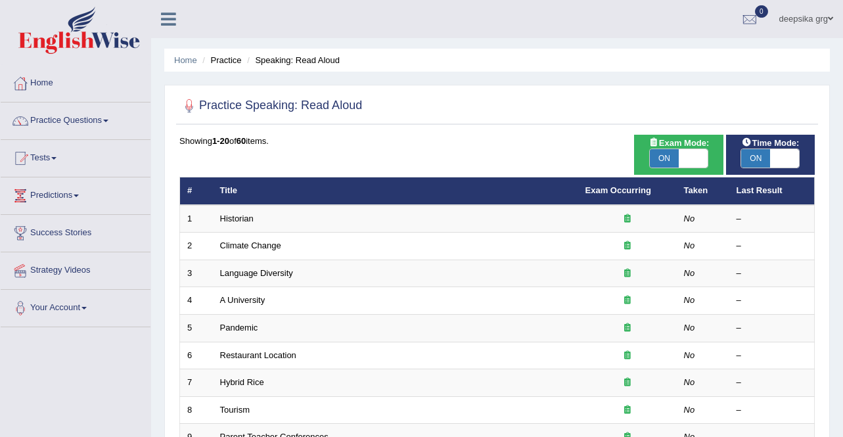
click at [841, 323] on div "Home Practice Speaking: Read Aloud Practice Speaking: Read Aloud Time Mode: ON …" at bounding box center [497, 418] width 692 height 837
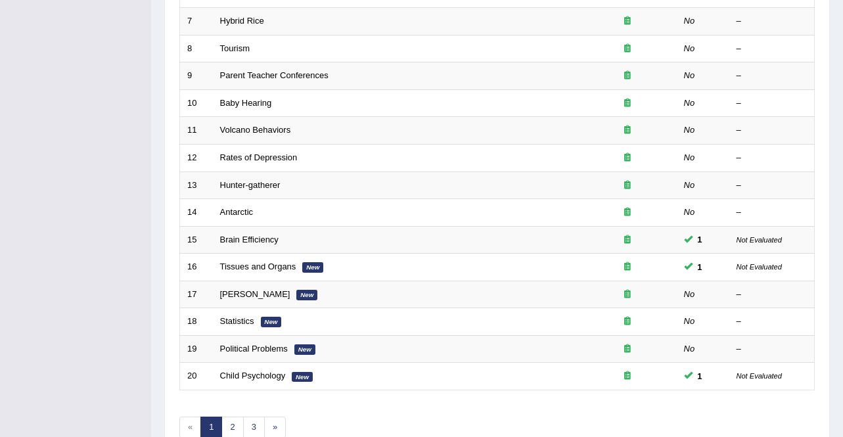
scroll to position [382, 0]
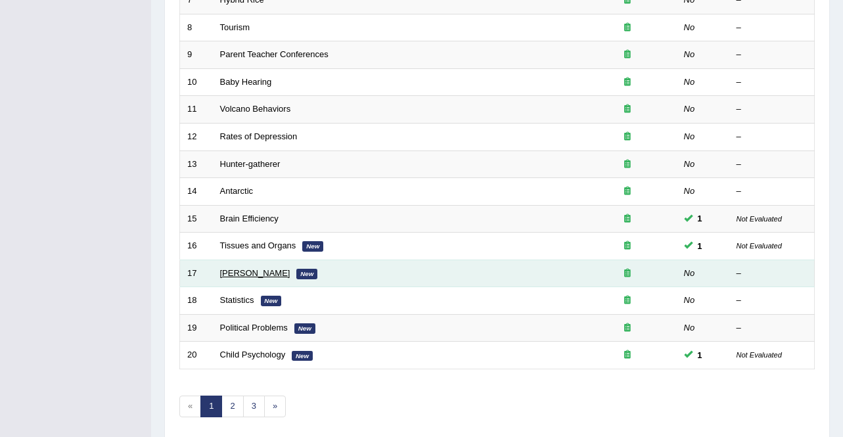
click at [280, 271] on link "[PERSON_NAME]" at bounding box center [255, 273] width 70 height 10
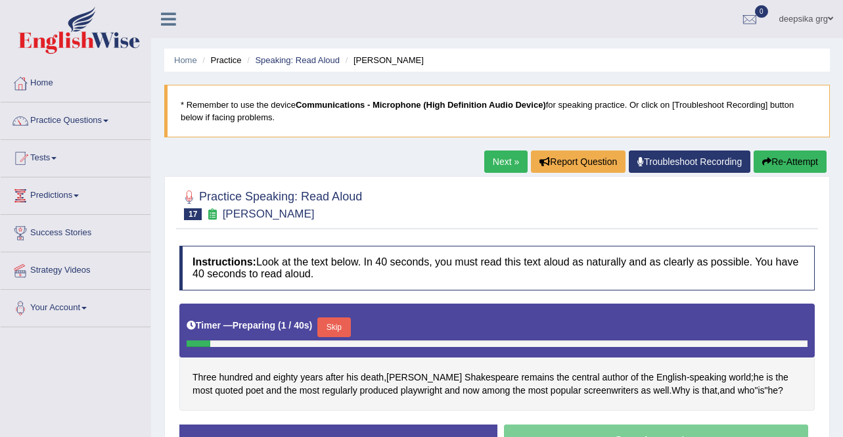
scroll to position [253, 0]
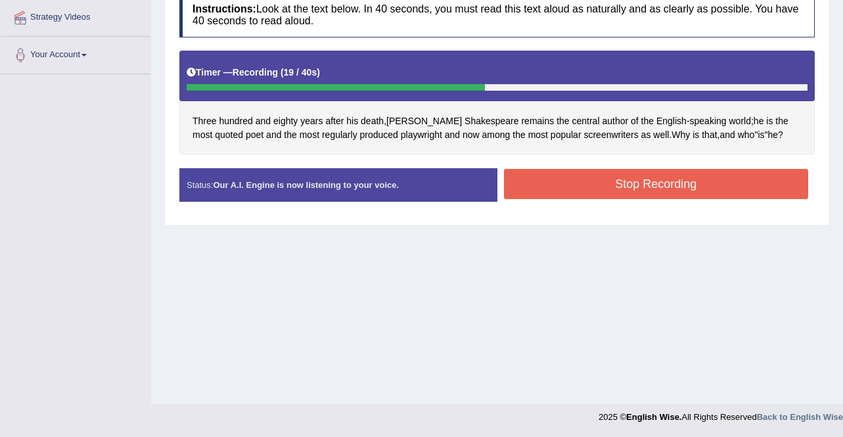
click at [731, 200] on div "Stop Recording" at bounding box center [656, 185] width 318 height 33
click at [720, 187] on button "Stop Recording" at bounding box center [656, 184] width 305 height 30
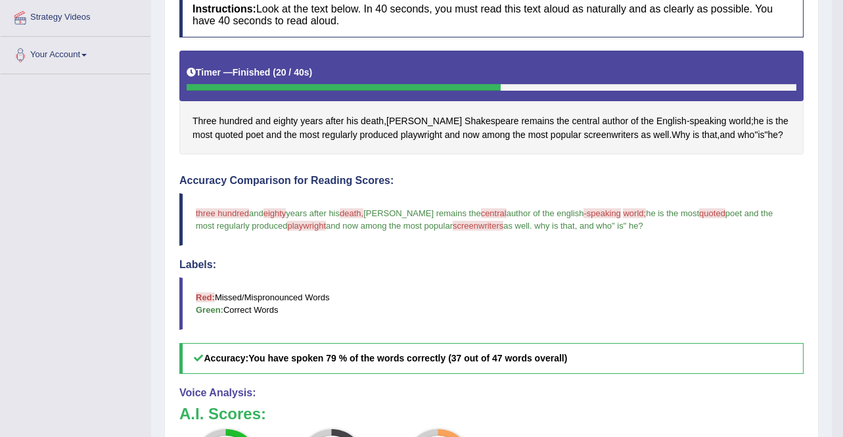
scroll to position [527, 0]
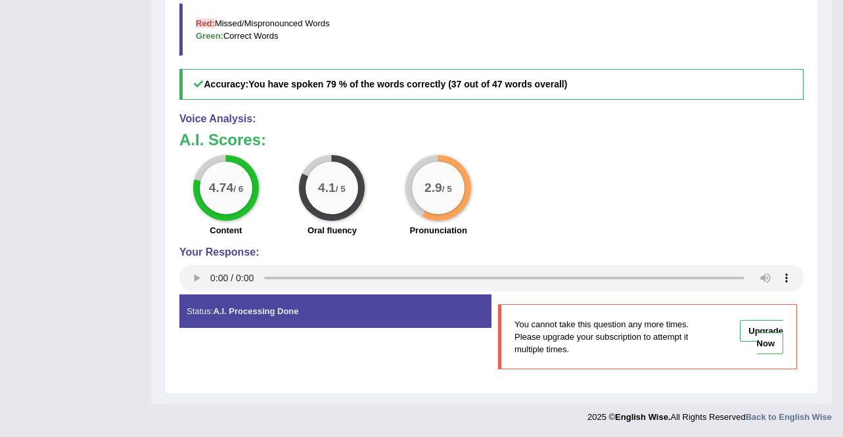
click at [170, 234] on div "Practice Speaking: Read Aloud 17 [PERSON_NAME] Instructions: Look at the text b…" at bounding box center [491, 21] width 654 height 745
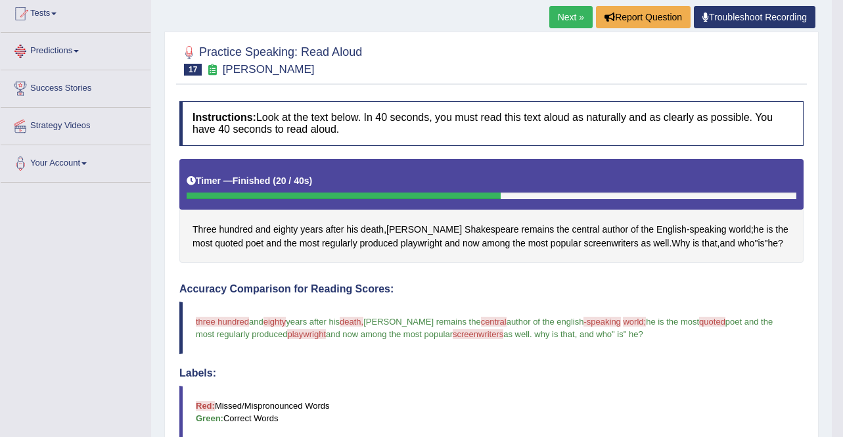
drag, startPoint x: 148, startPoint y: 30, endPoint x: 154, endPoint y: 55, distance: 26.4
click at [154, 55] on div "Toggle navigation Home Practice Questions Speaking Practice Read Aloud Repeat S…" at bounding box center [415, 334] width 831 height 957
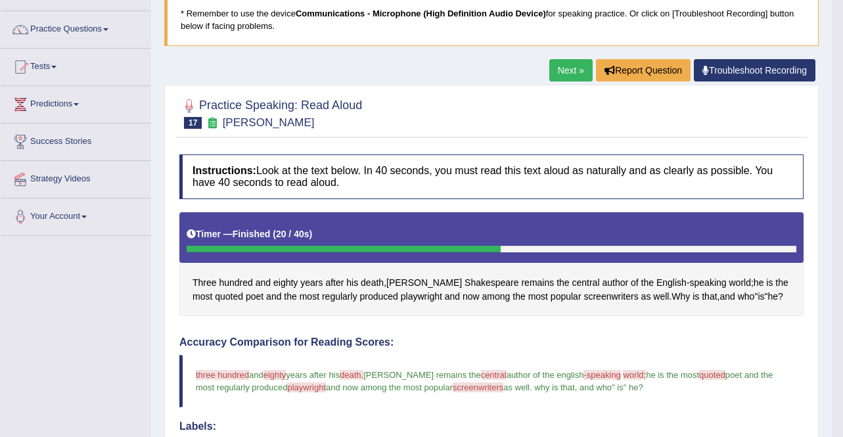
scroll to position [66, 0]
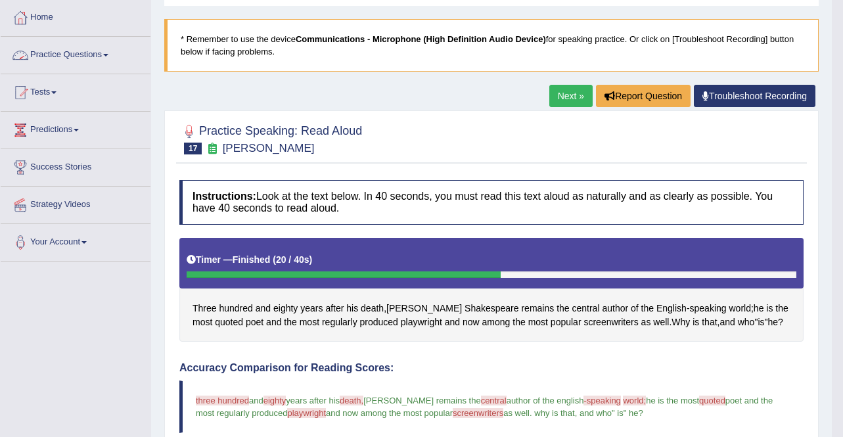
click at [99, 58] on link "Practice Questions" at bounding box center [76, 53] width 150 height 33
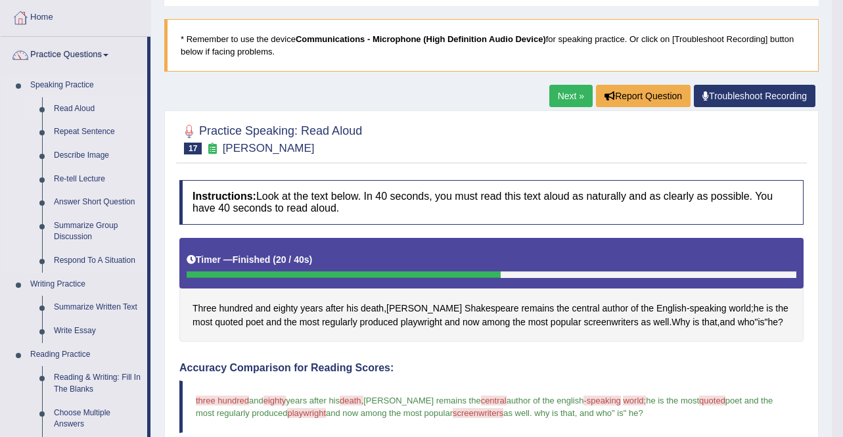
click at [78, 103] on link "Read Aloud" at bounding box center [97, 109] width 99 height 24
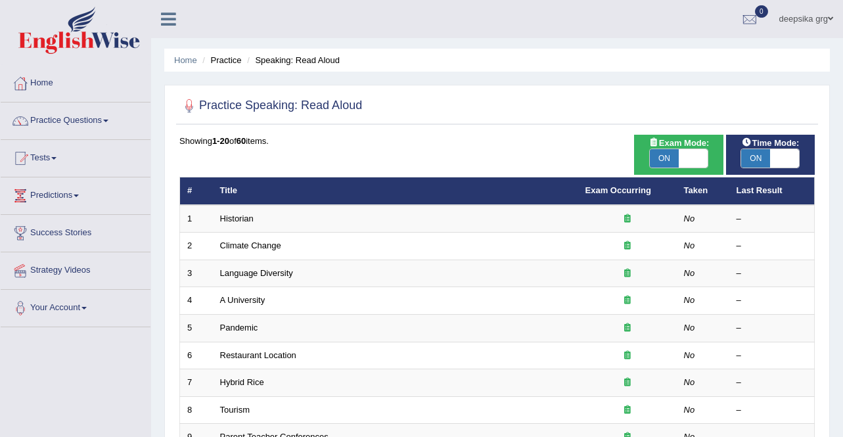
scroll to position [382, 0]
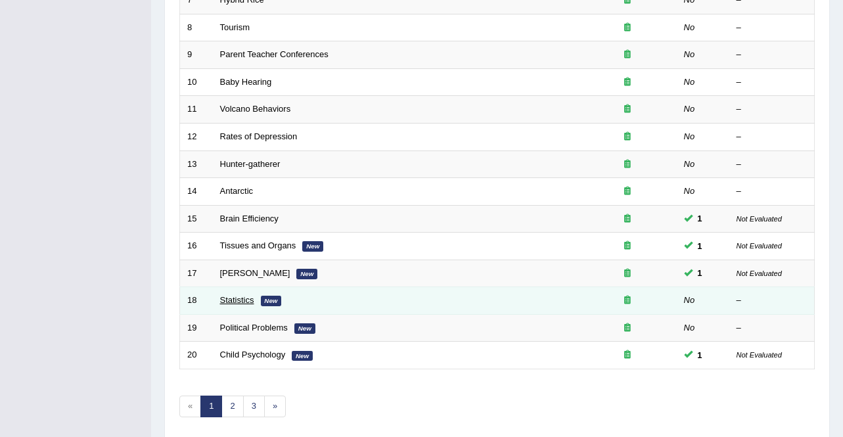
click at [227, 299] on link "Statistics" at bounding box center [237, 300] width 34 height 10
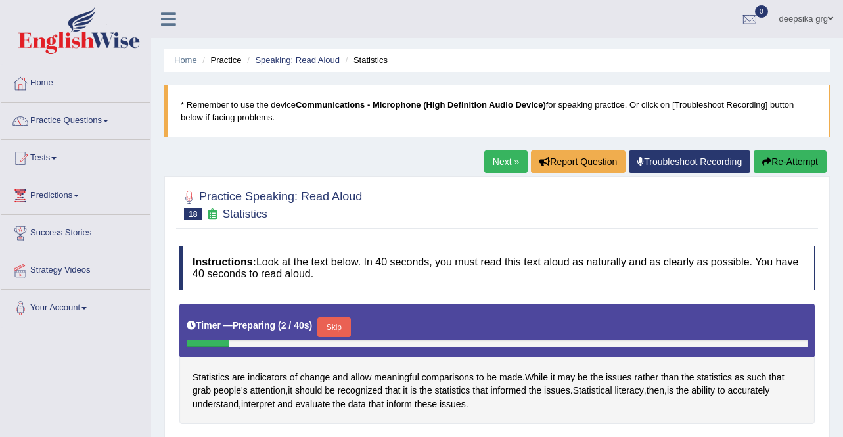
scroll to position [253, 0]
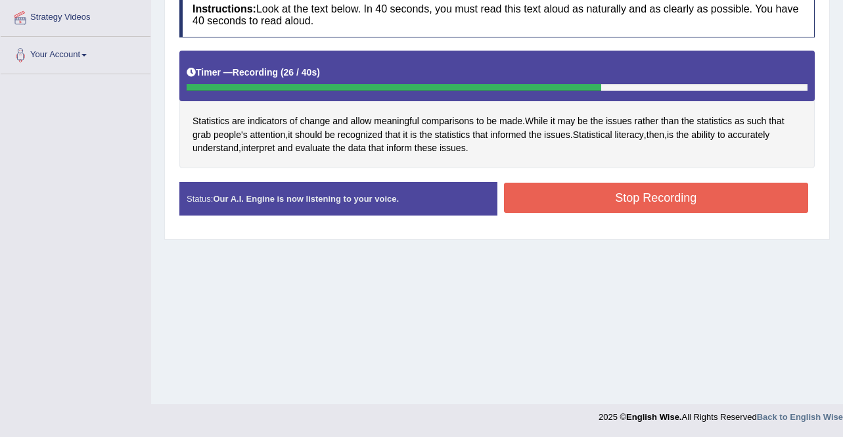
click at [717, 195] on button "Stop Recording" at bounding box center [656, 198] width 305 height 30
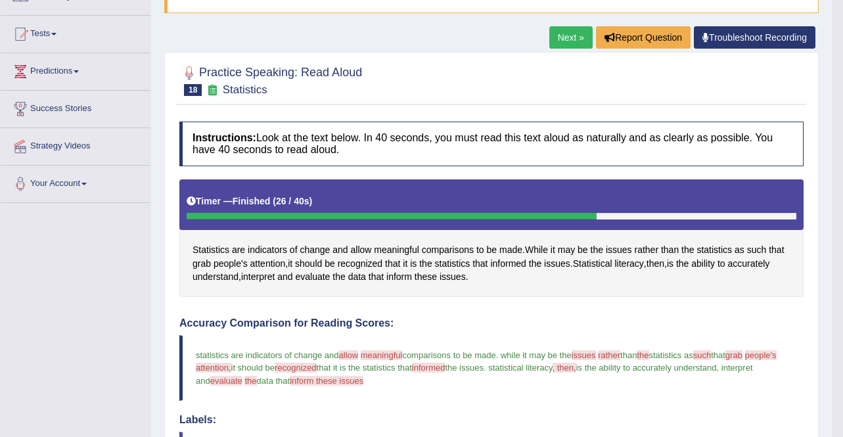
scroll to position [118, 0]
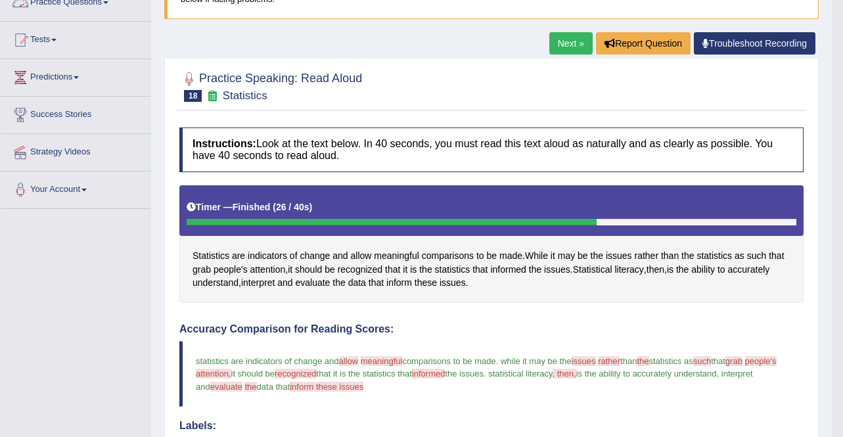
click at [95, 0] on link "Practice Questions" at bounding box center [76, 0] width 150 height 33
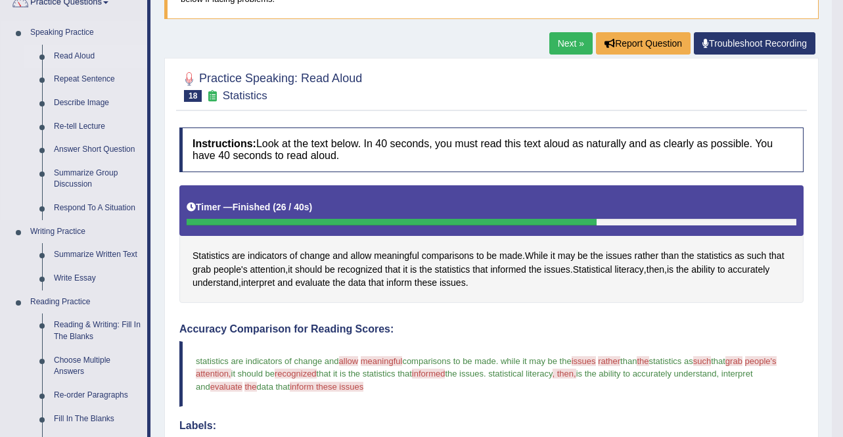
click at [72, 56] on link "Read Aloud" at bounding box center [97, 57] width 99 height 24
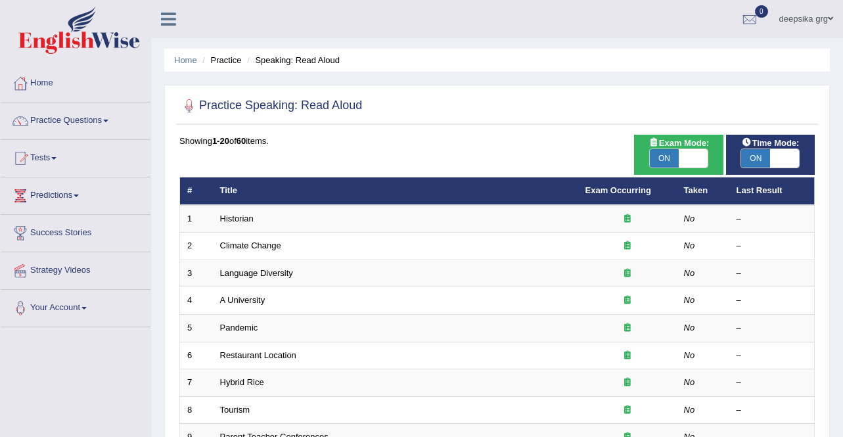
scroll to position [382, 0]
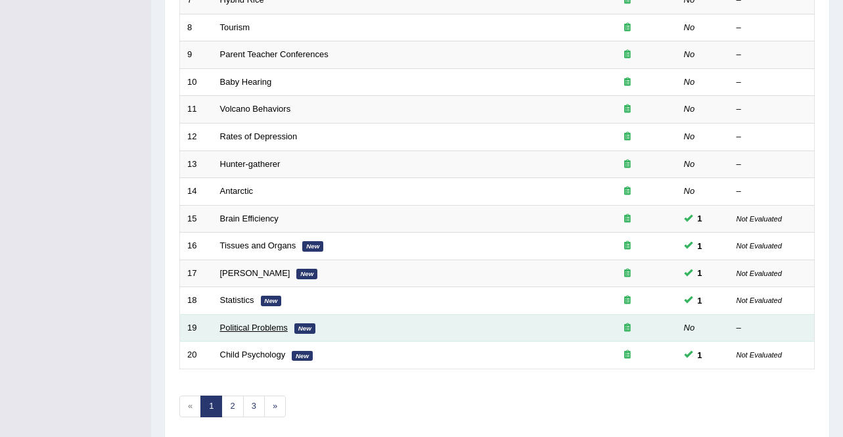
click at [225, 329] on link "Political Problems" at bounding box center [254, 327] width 68 height 10
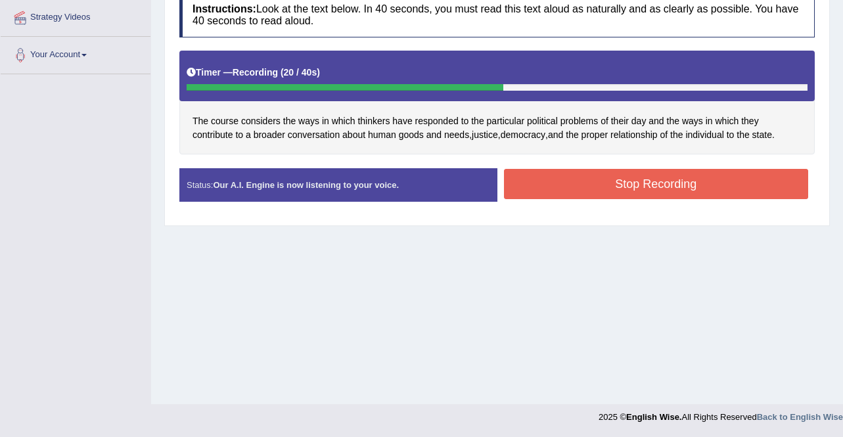
click at [712, 192] on button "Stop Recording" at bounding box center [656, 184] width 305 height 30
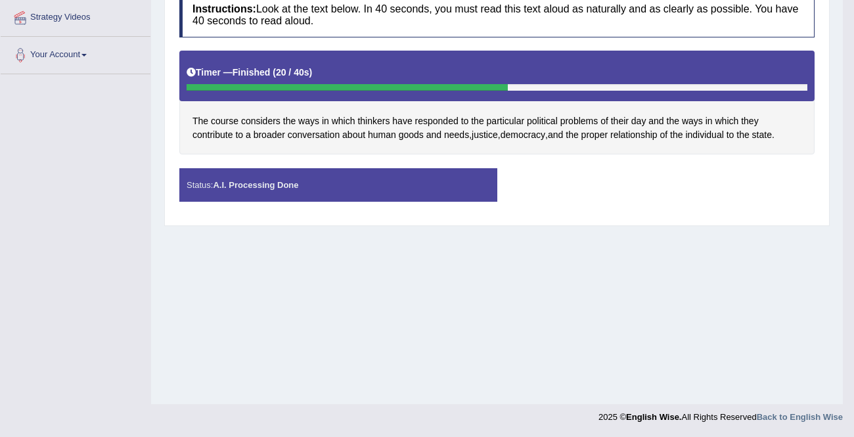
click at [0, 0] on div "Saving your answer..." at bounding box center [0, 0] width 0 height 0
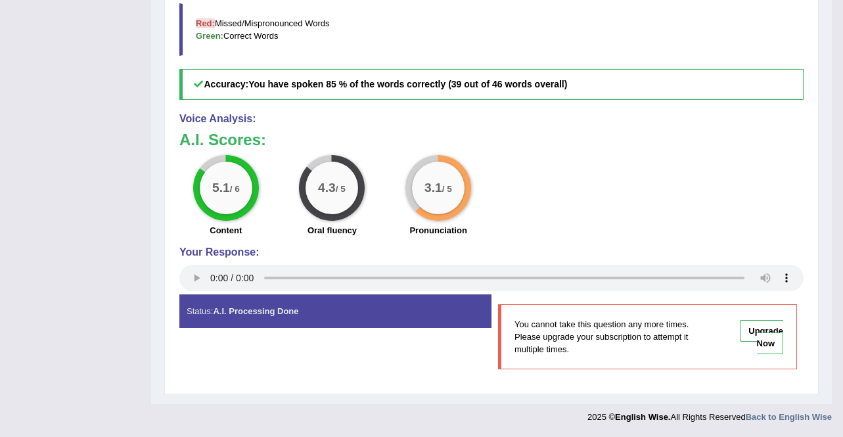
scroll to position [144, 0]
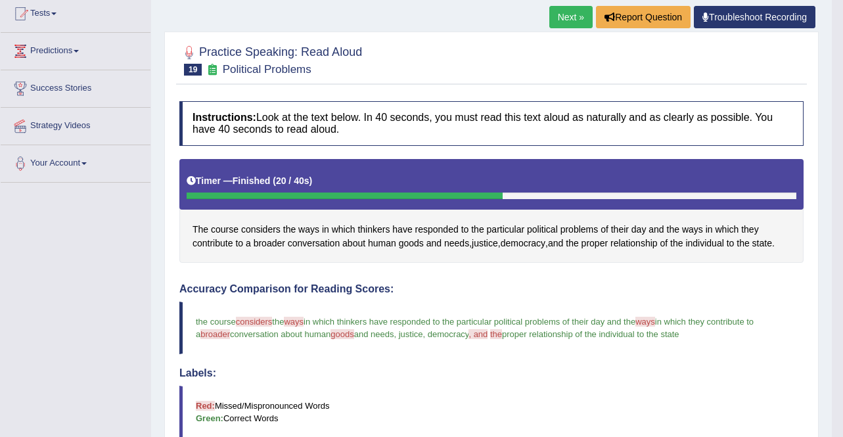
click at [567, 14] on link "Next »" at bounding box center [570, 17] width 43 height 22
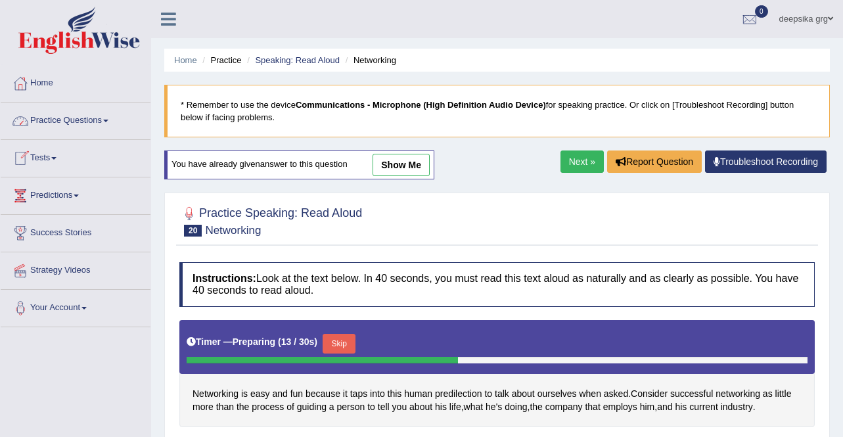
click at [77, 123] on link "Practice Questions" at bounding box center [76, 118] width 150 height 33
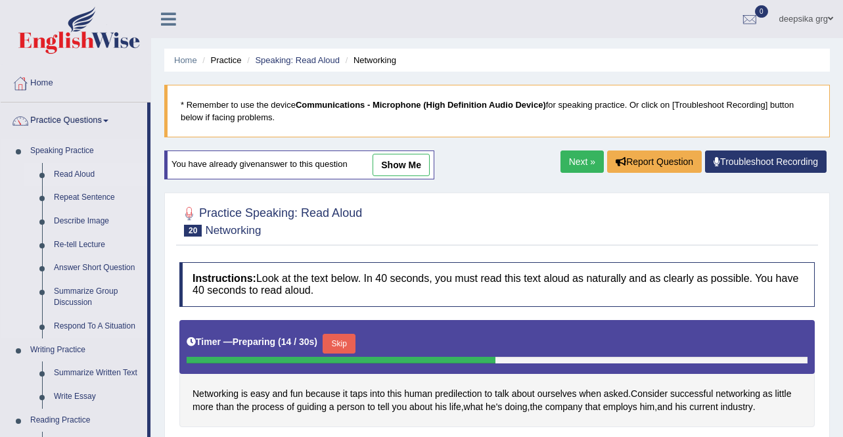
click at [82, 169] on link "Read Aloud" at bounding box center [97, 175] width 99 height 24
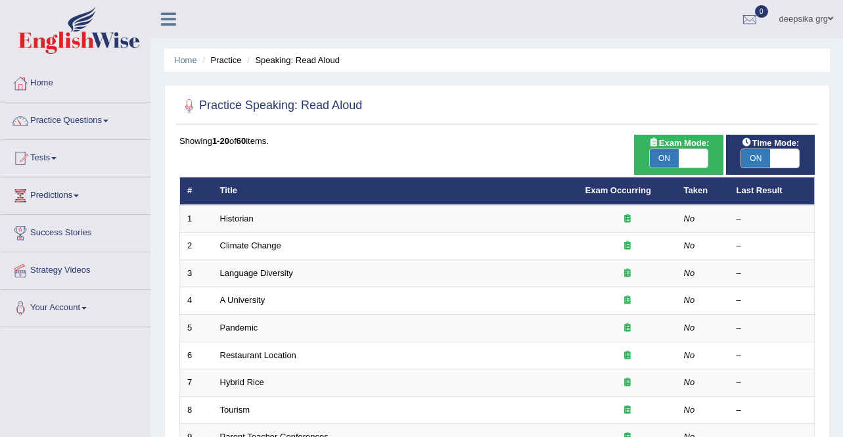
scroll to position [382, 0]
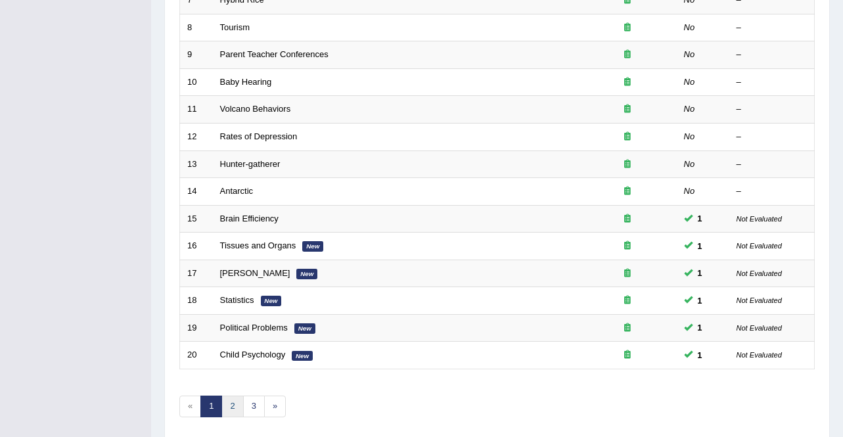
click at [232, 409] on link "2" at bounding box center [232, 406] width 22 height 22
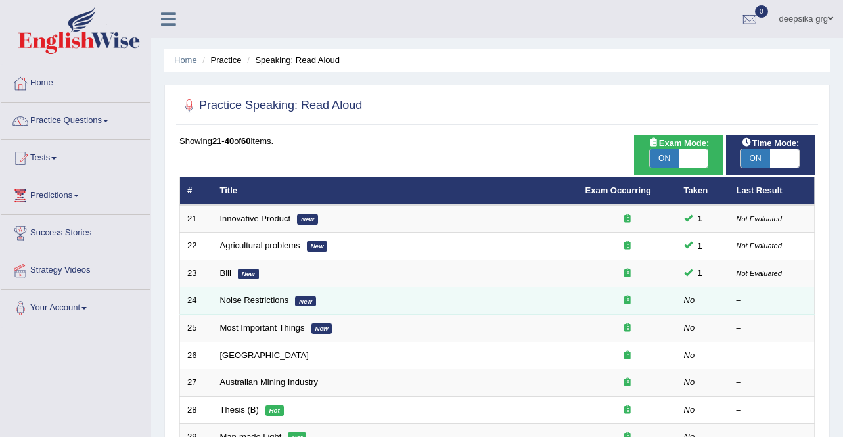
click at [234, 301] on link "Noise Restrictions" at bounding box center [254, 300] width 69 height 10
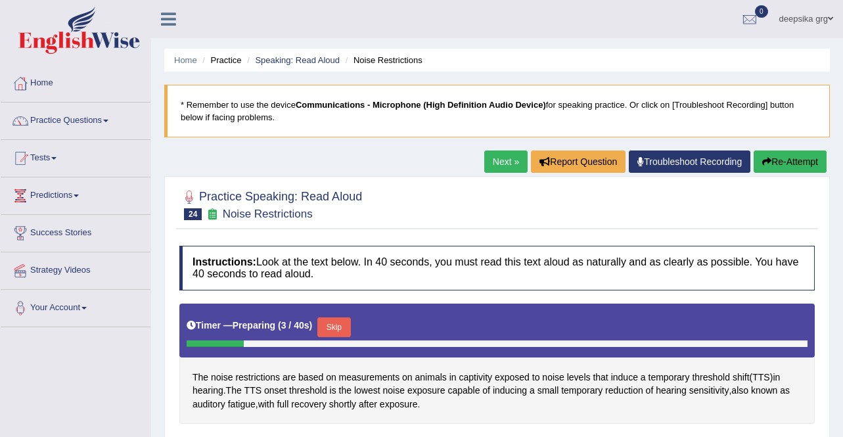
scroll to position [253, 0]
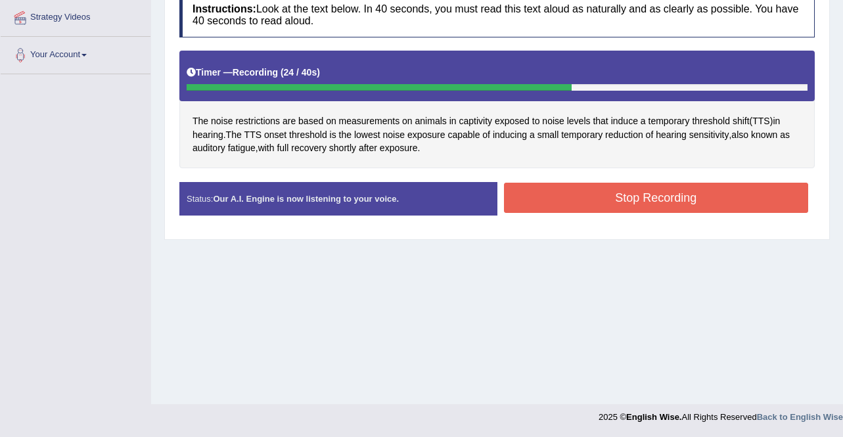
click at [713, 211] on button "Stop Recording" at bounding box center [656, 198] width 305 height 30
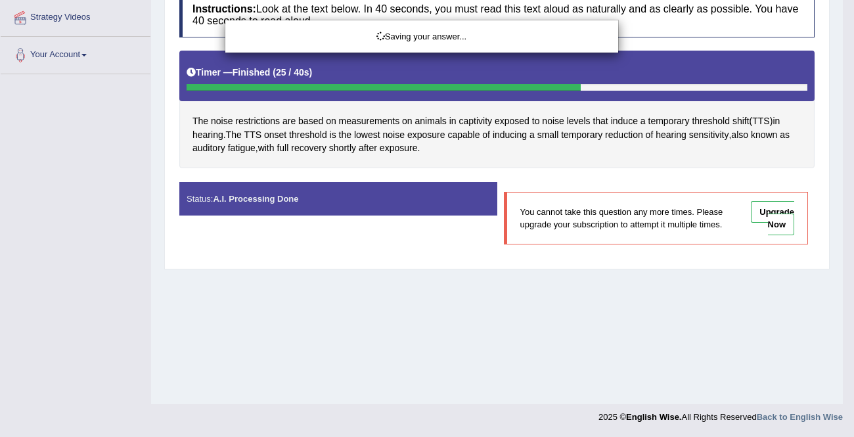
click at [842, 214] on div "Saving your answer..." at bounding box center [427, 218] width 854 height 437
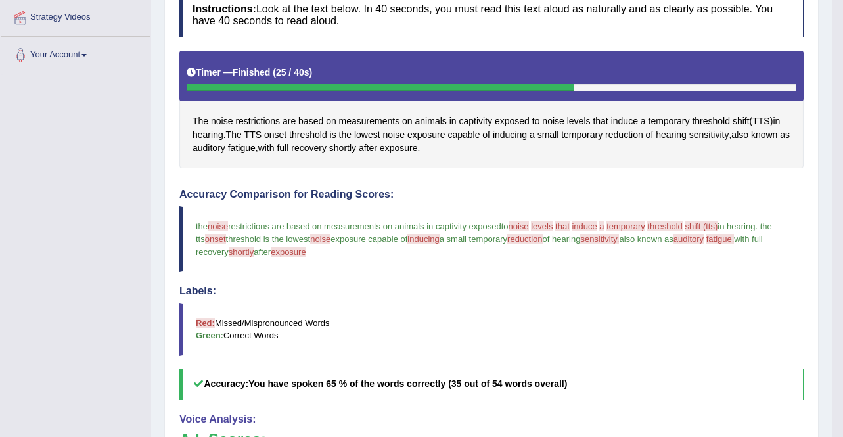
scroll to position [553, 0]
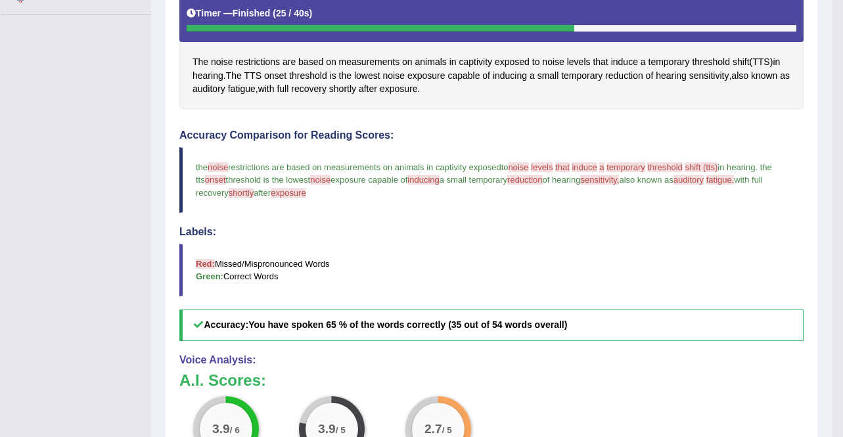
scroll to position [303, 0]
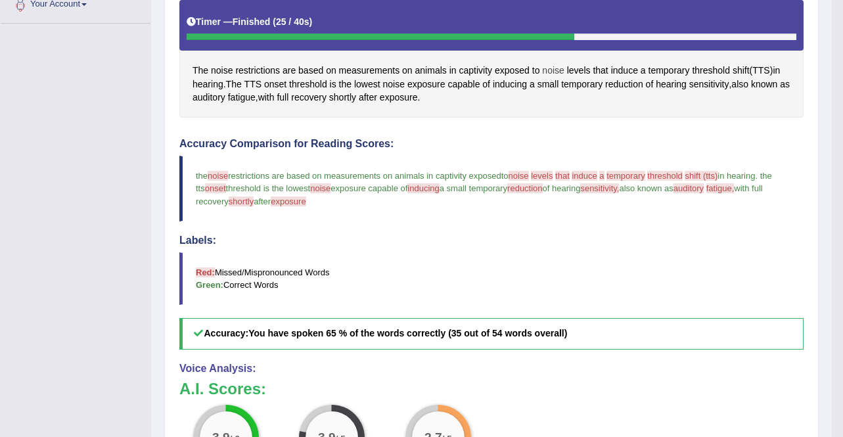
click at [558, 72] on span "noise" at bounding box center [553, 71] width 22 height 14
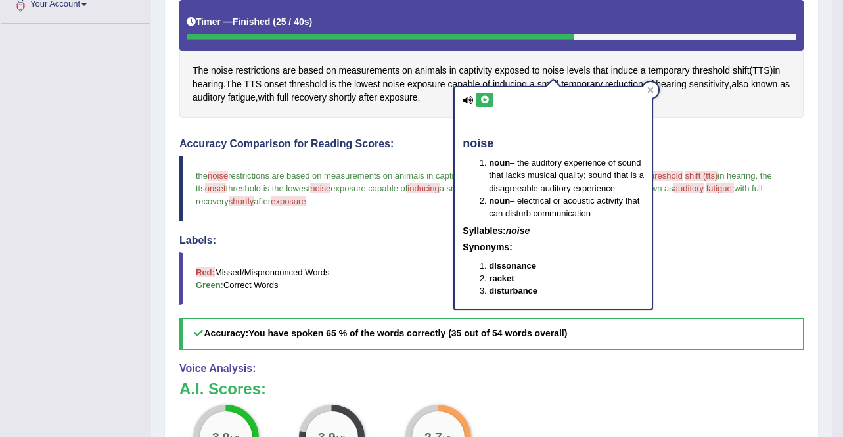
click at [482, 100] on icon at bounding box center [484, 100] width 10 height 8
click at [680, 67] on span "temporary" at bounding box center [668, 71] width 41 height 14
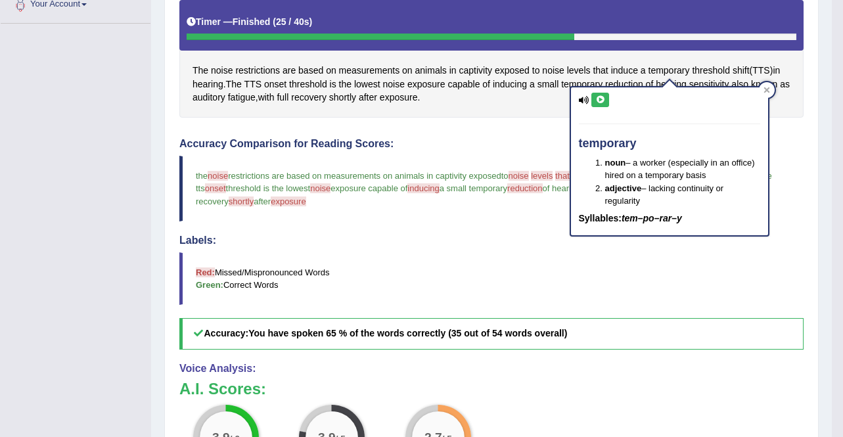
click at [596, 99] on icon at bounding box center [600, 100] width 10 height 8
click at [627, 67] on span "induce" at bounding box center [624, 71] width 27 height 14
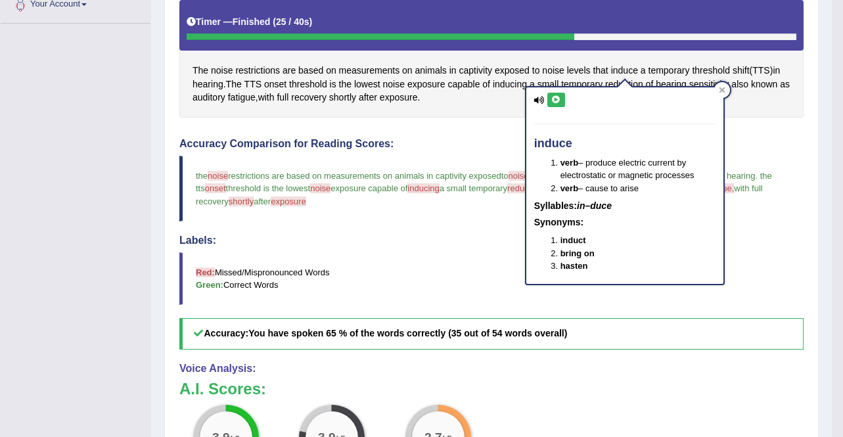
click at [556, 97] on icon at bounding box center [556, 100] width 10 height 8
click at [699, 70] on span "threshold" at bounding box center [711, 71] width 38 height 14
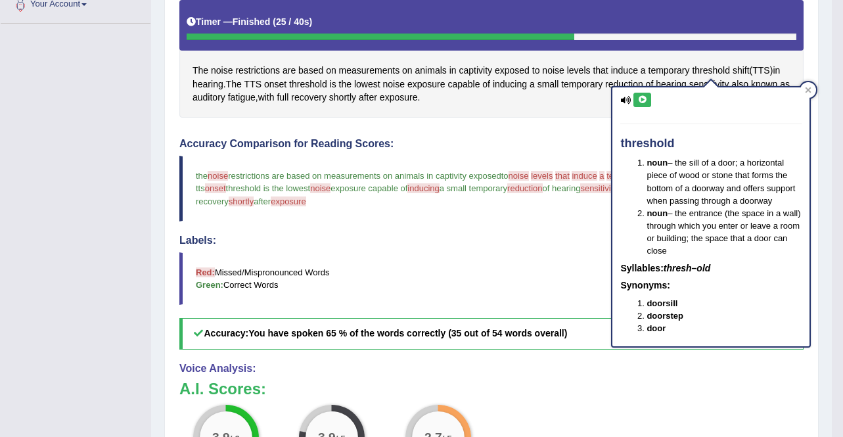
click at [650, 97] on button at bounding box center [642, 100] width 18 height 14
click at [642, 99] on icon at bounding box center [642, 100] width 10 height 8
click at [531, 118] on div "Instructions: Look at the text below. In 40 seconds, you must read this text al…" at bounding box center [491, 286] width 630 height 701
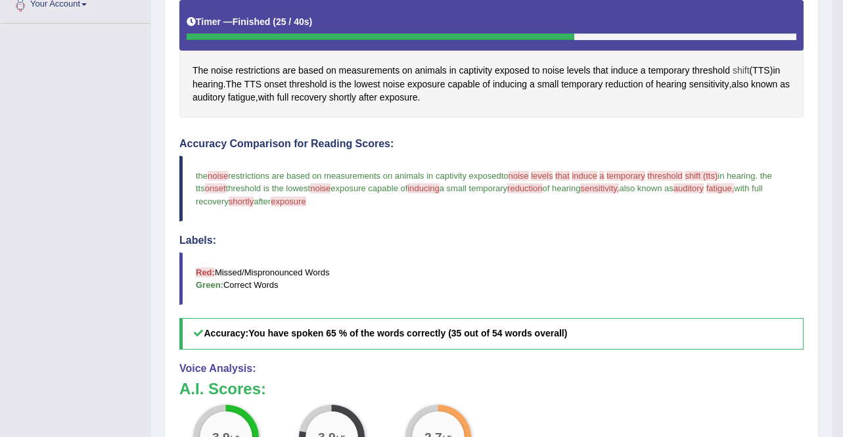
click at [732, 74] on span "shift" at bounding box center [740, 71] width 17 height 14
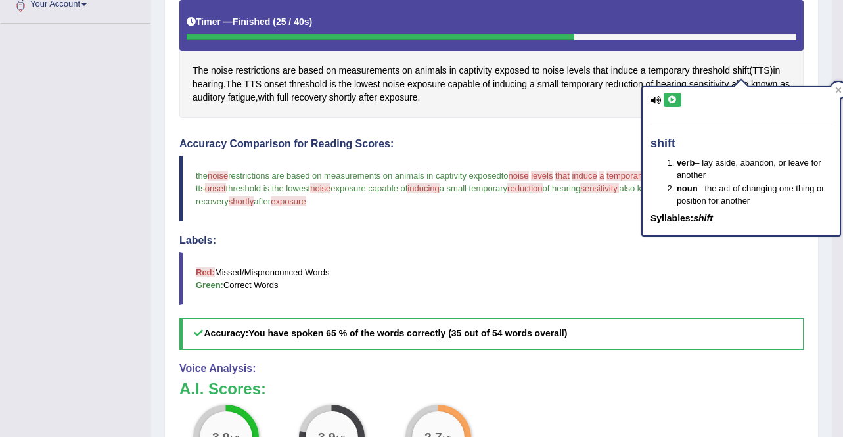
click at [673, 101] on icon at bounding box center [672, 100] width 10 height 8
click at [512, 140] on h4 "Accuracy Comparison for Reading Scores:" at bounding box center [491, 144] width 624 height 12
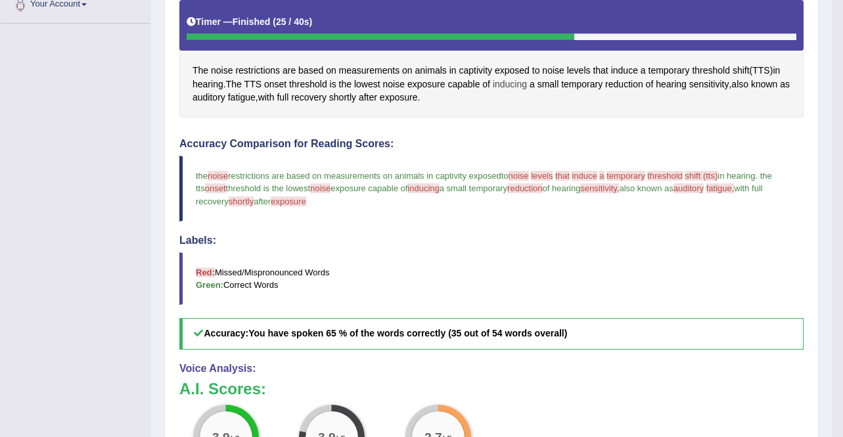
click at [504, 79] on span "inducing" at bounding box center [510, 84] width 34 height 14
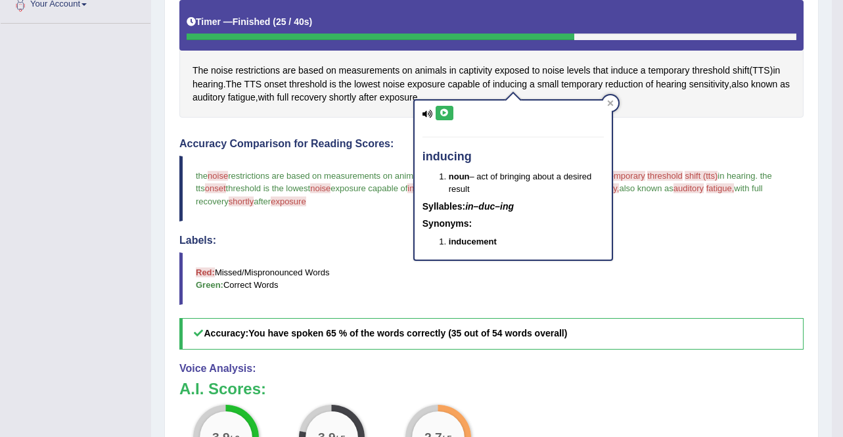
click at [442, 109] on icon at bounding box center [444, 113] width 10 height 8
click at [225, 97] on span "auditory" at bounding box center [208, 98] width 33 height 14
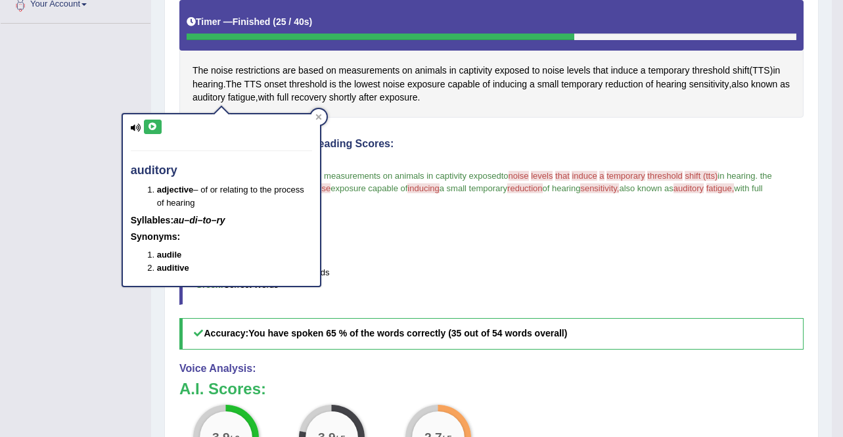
click at [145, 133] on button at bounding box center [153, 127] width 18 height 14
click at [254, 99] on span "fatigue" at bounding box center [242, 98] width 28 height 14
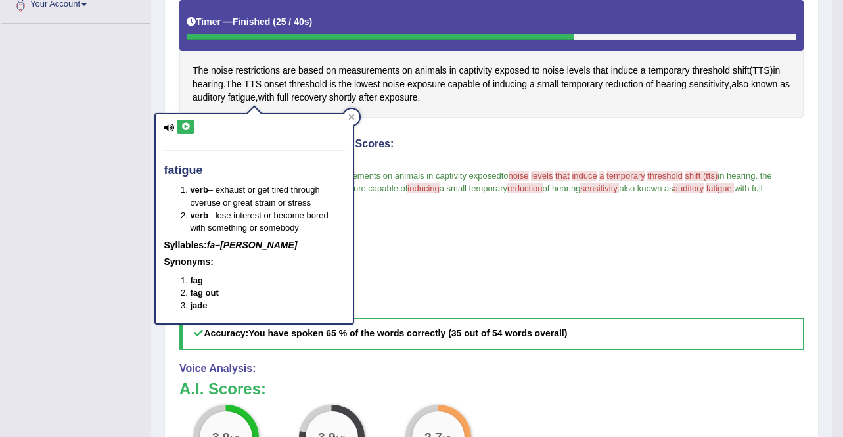
click at [190, 127] on icon at bounding box center [186, 127] width 10 height 8
click at [181, 100] on div "The noise restrictions are based on measurements on animals in captivity expose…" at bounding box center [491, 59] width 624 height 118
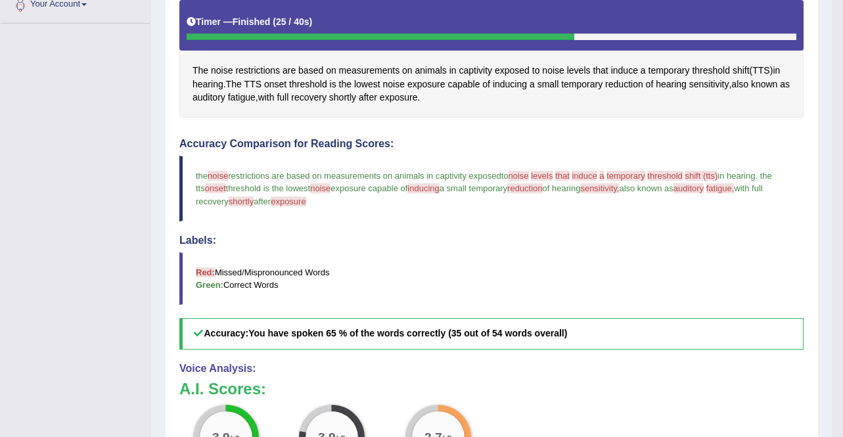
scroll to position [0, 0]
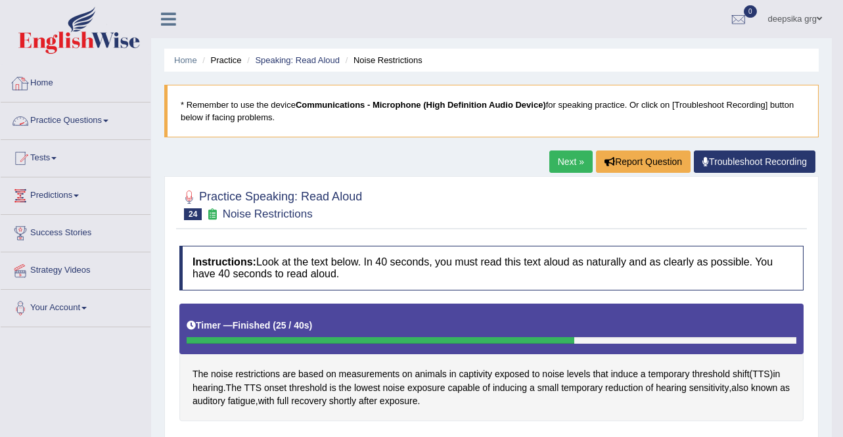
click at [102, 121] on link "Practice Questions" at bounding box center [76, 118] width 150 height 33
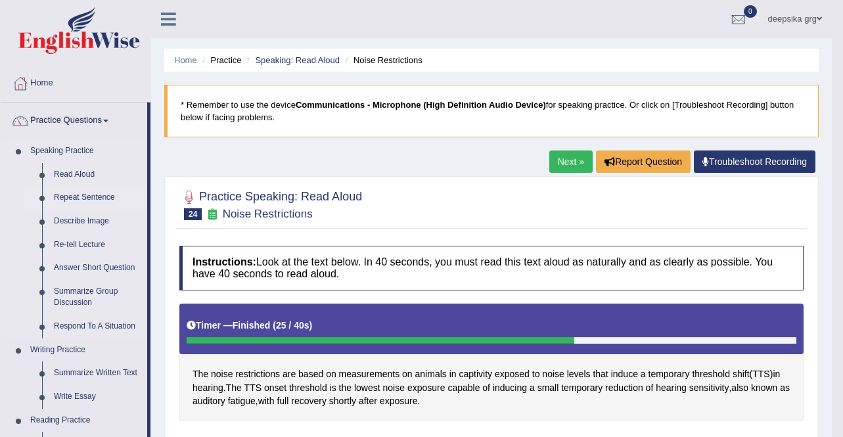
click at [99, 196] on link "Repeat Sentence" at bounding box center [97, 198] width 99 height 24
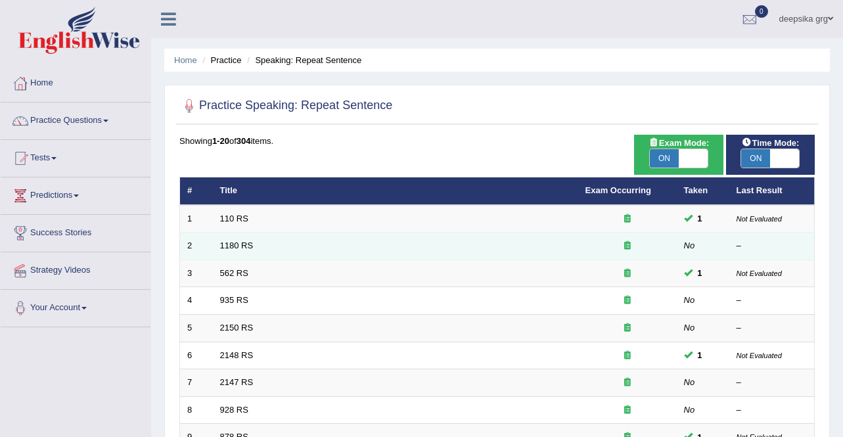
click at [238, 239] on td "1180 RS" at bounding box center [395, 246] width 365 height 28
click at [240, 245] on link "1180 RS" at bounding box center [236, 245] width 33 height 10
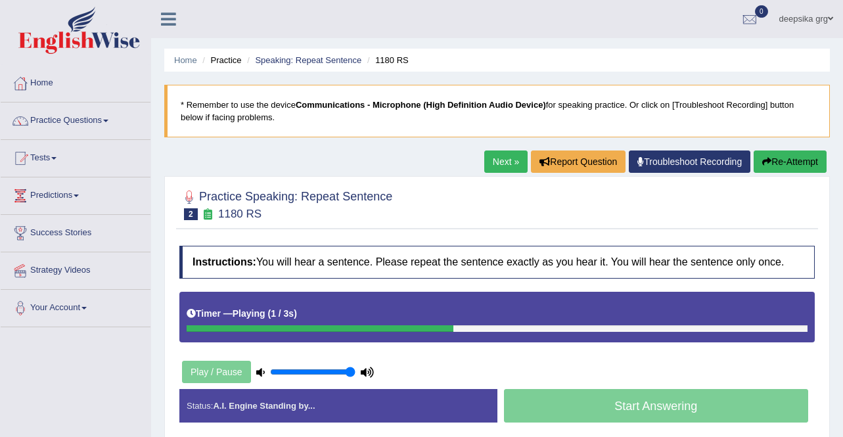
scroll to position [253, 0]
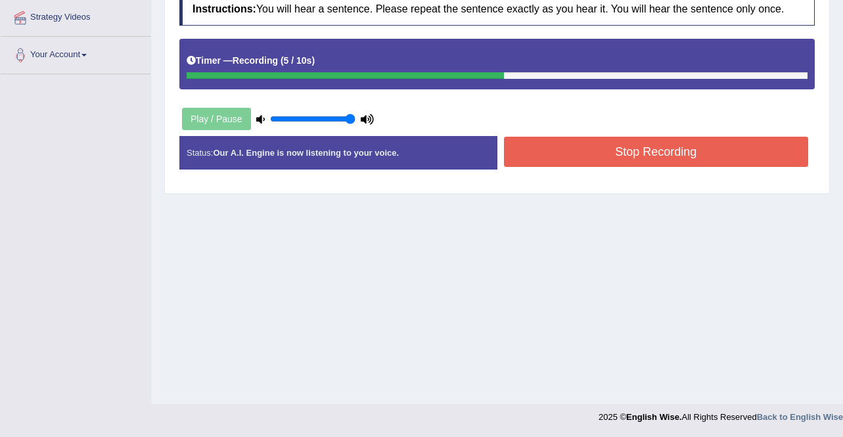
click at [545, 157] on button "Stop Recording" at bounding box center [656, 152] width 305 height 30
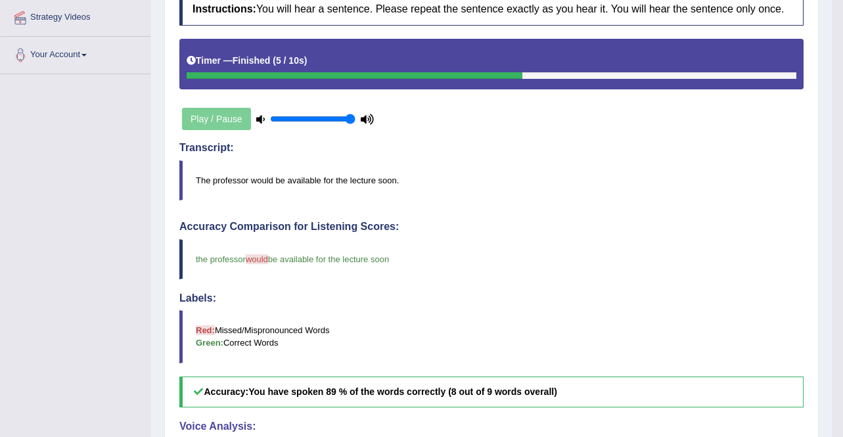
click at [380, 229] on h4 "Accuracy Comparison for Listening Scores:" at bounding box center [491, 227] width 624 height 12
click at [567, 259] on blockquote "the professor would will be available for the lecture soon" at bounding box center [491, 259] width 624 height 40
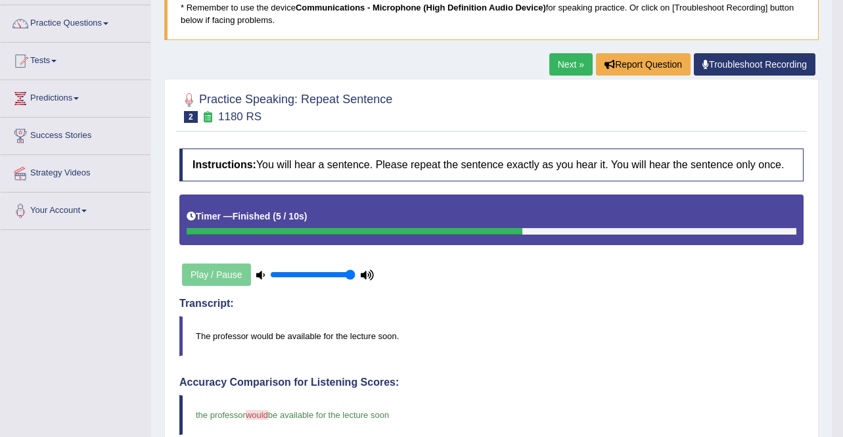
scroll to position [91, 0]
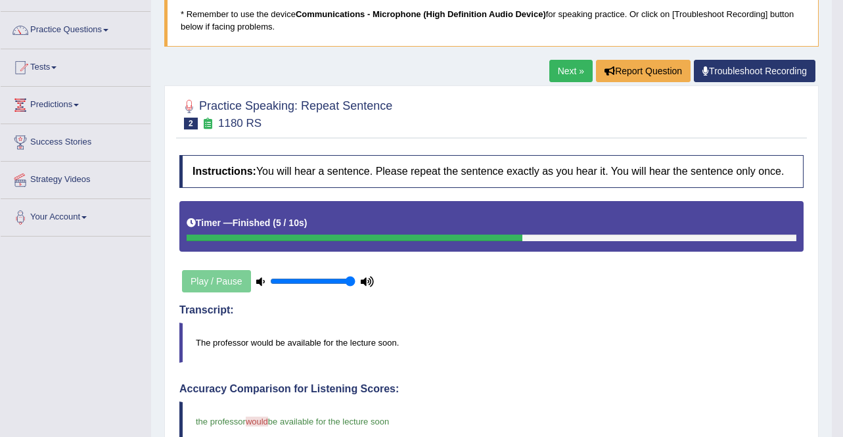
click at [563, 71] on link "Next »" at bounding box center [570, 71] width 43 height 22
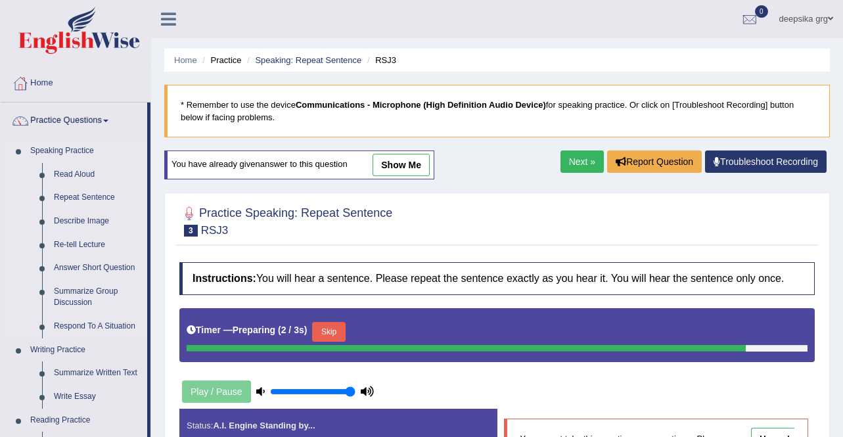
click at [95, 198] on link "Repeat Sentence" at bounding box center [97, 198] width 99 height 24
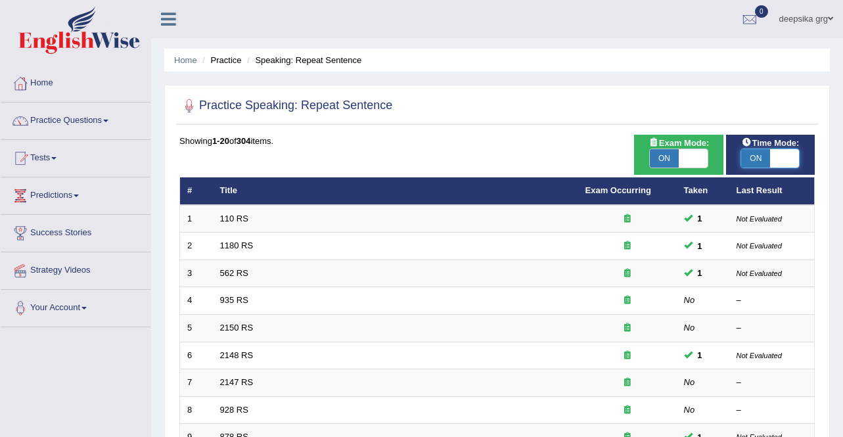
click at [791, 158] on span at bounding box center [784, 158] width 29 height 18
checkbox input "false"
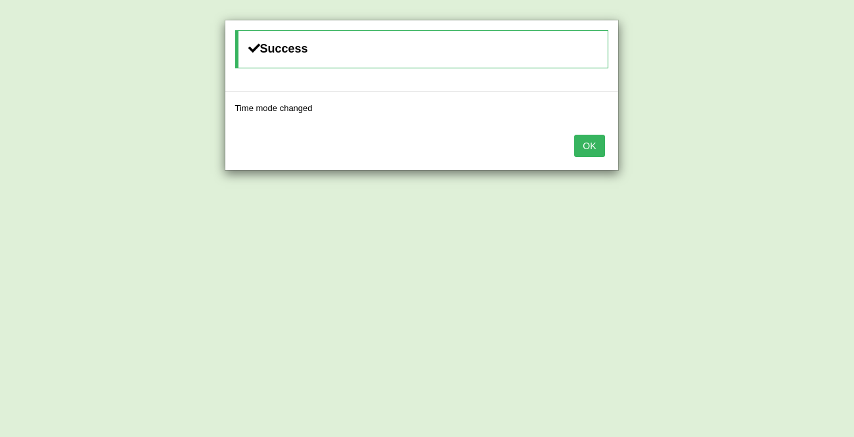
click at [596, 143] on button "OK" at bounding box center [589, 146] width 30 height 22
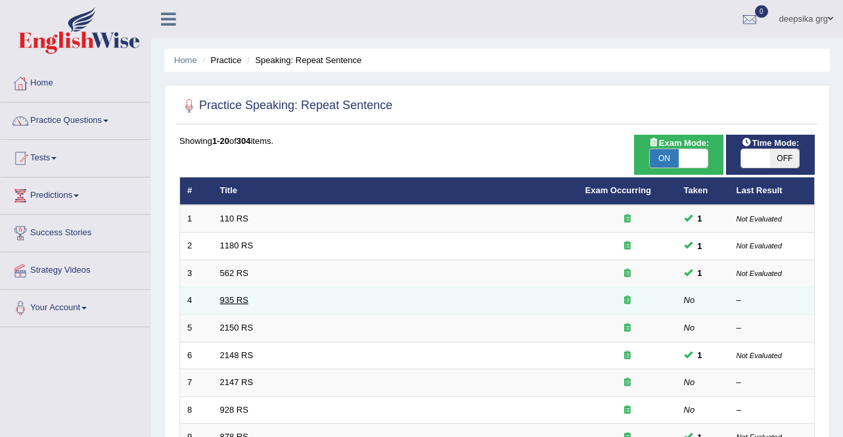
click at [242, 296] on link "935 RS" at bounding box center [234, 300] width 28 height 10
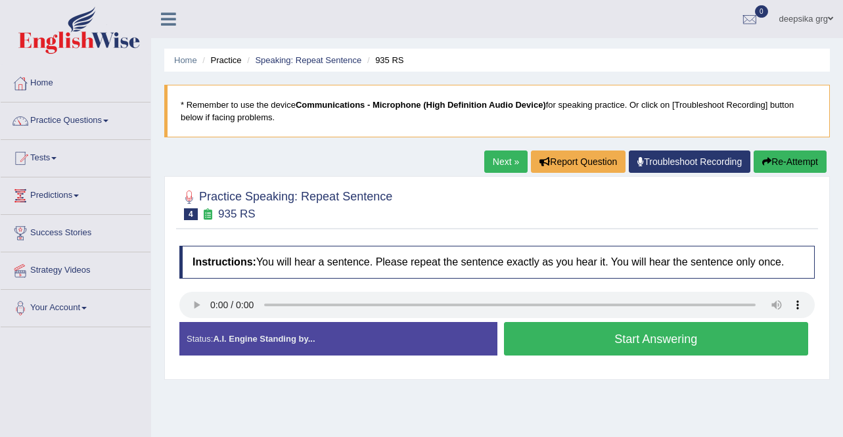
drag, startPoint x: 350, startPoint y: 353, endPoint x: 334, endPoint y: 338, distance: 21.8
click at [334, 338] on div "Status: A.I. Engine Standing by..." at bounding box center [338, 338] width 318 height 33
click at [102, 120] on link "Practice Questions" at bounding box center [76, 118] width 150 height 33
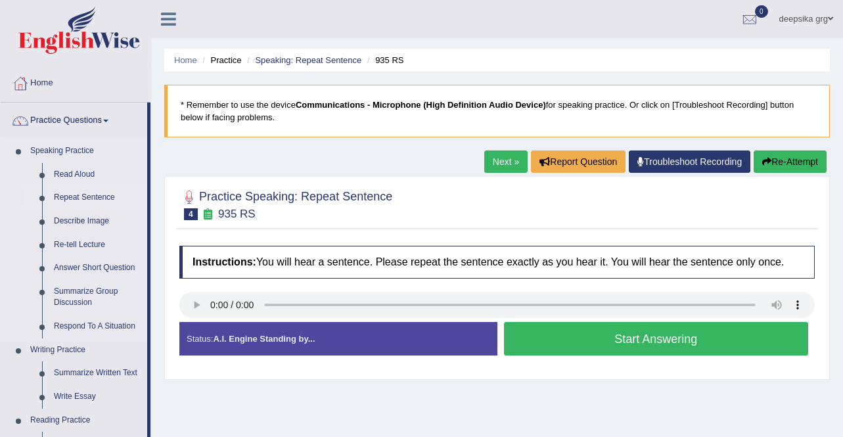
click at [104, 196] on link "Repeat Sentence" at bounding box center [97, 198] width 99 height 24
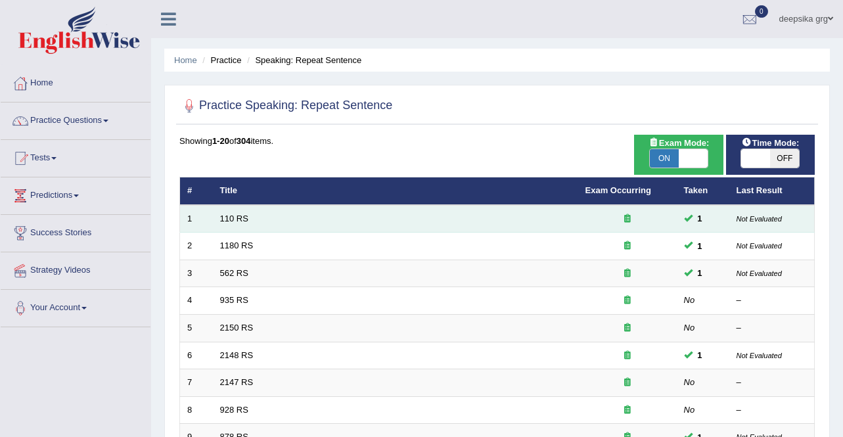
click at [389, 223] on td "110 RS" at bounding box center [395, 219] width 365 height 28
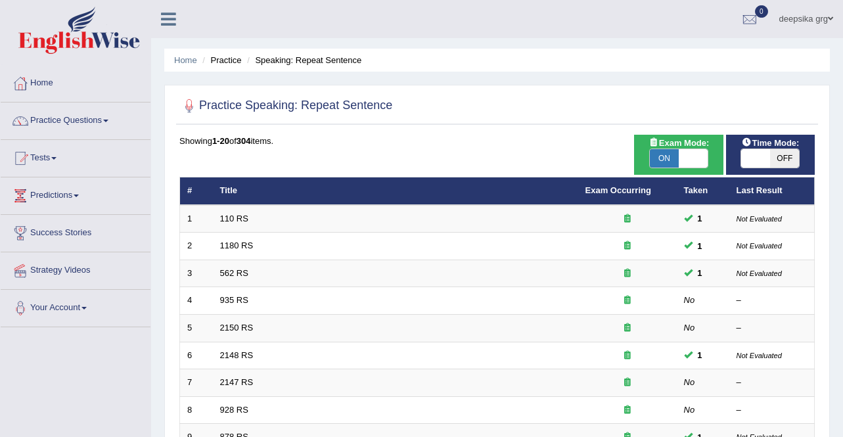
click at [774, 158] on span "OFF" at bounding box center [784, 158] width 29 height 18
checkbox input "true"
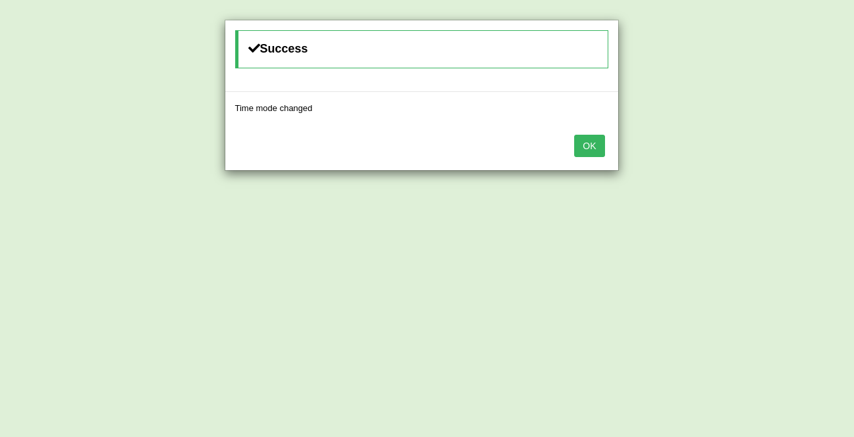
click at [597, 147] on button "OK" at bounding box center [589, 146] width 30 height 22
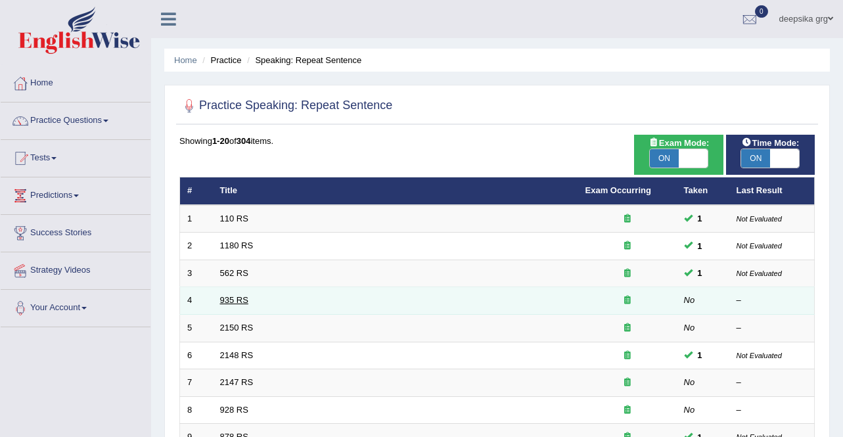
click at [241, 299] on link "935 RS" at bounding box center [234, 300] width 28 height 10
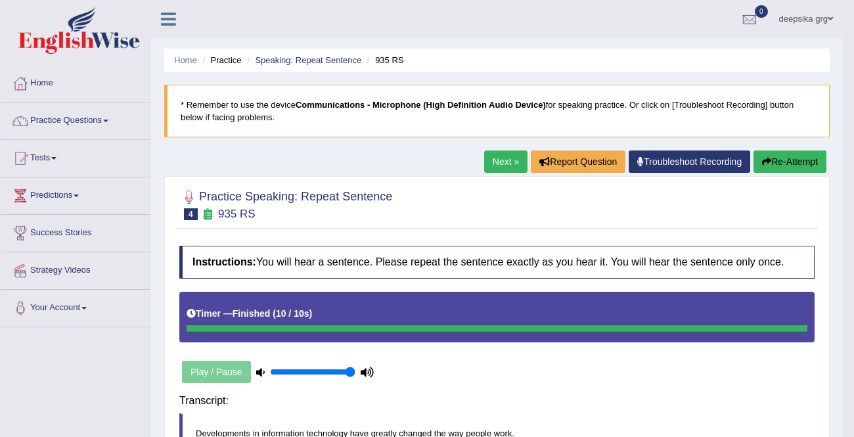
click at [0, 0] on div "Saving your answer..." at bounding box center [0, 0] width 0 height 0
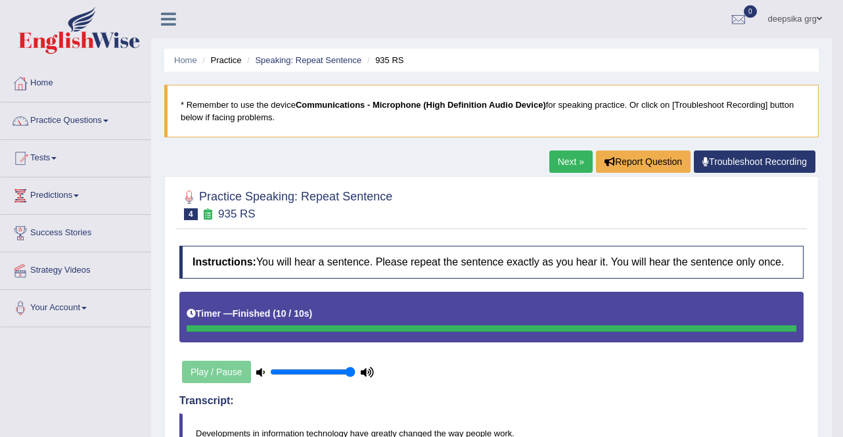
drag, startPoint x: 229, startPoint y: 123, endPoint x: 215, endPoint y: 123, distance: 13.8
click at [228, 123] on blockquote "* Remember to use the device Communications - Microphone (High Definition Audio…" at bounding box center [491, 111] width 654 height 53
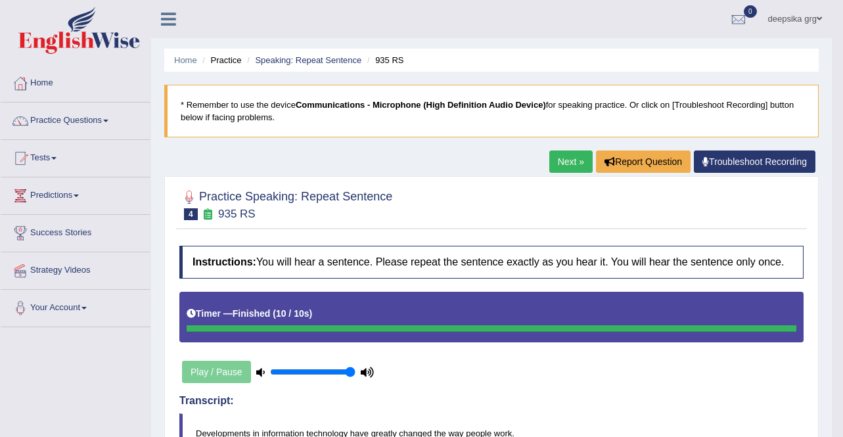
click at [213, 123] on blockquote "* Remember to use the device Communications - Microphone (High Definition Audio…" at bounding box center [491, 111] width 654 height 53
click at [89, 109] on link "Practice Questions" at bounding box center [76, 118] width 150 height 33
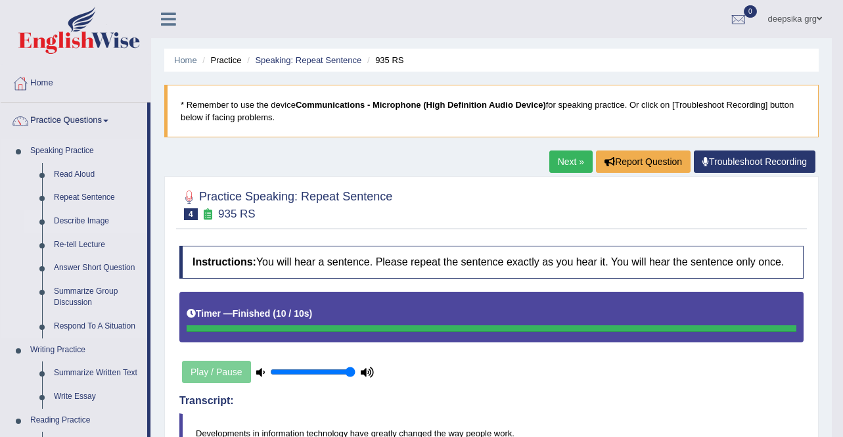
click at [98, 219] on link "Describe Image" at bounding box center [97, 222] width 99 height 24
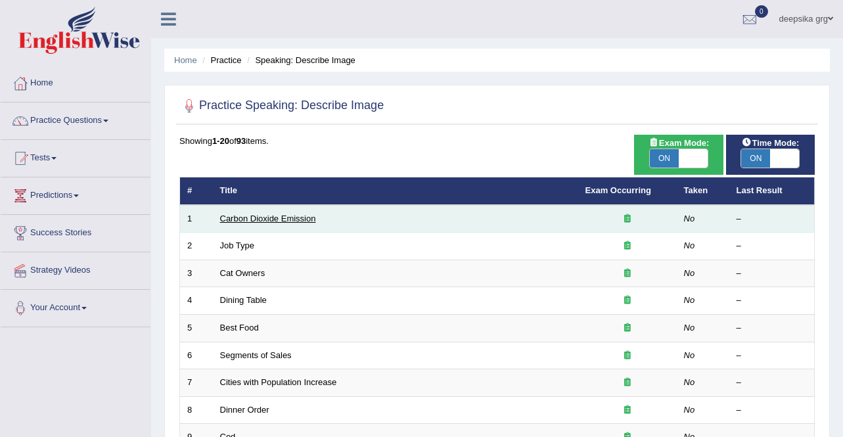
click at [263, 217] on link "Carbon Dioxide Emission" at bounding box center [268, 218] width 96 height 10
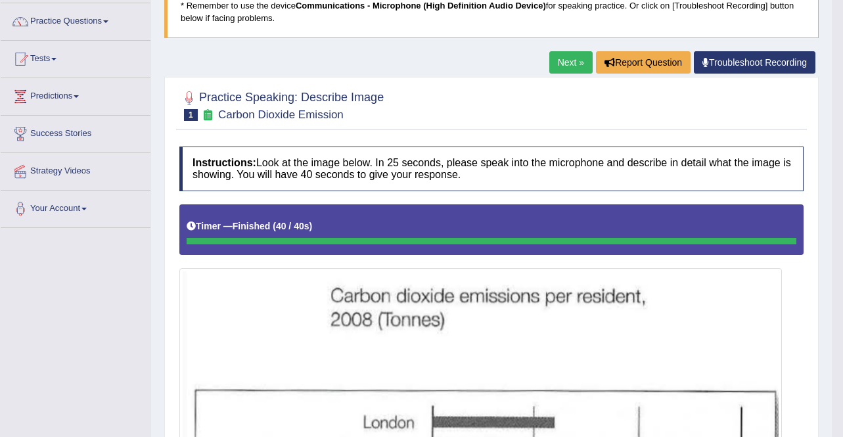
scroll to position [90, 0]
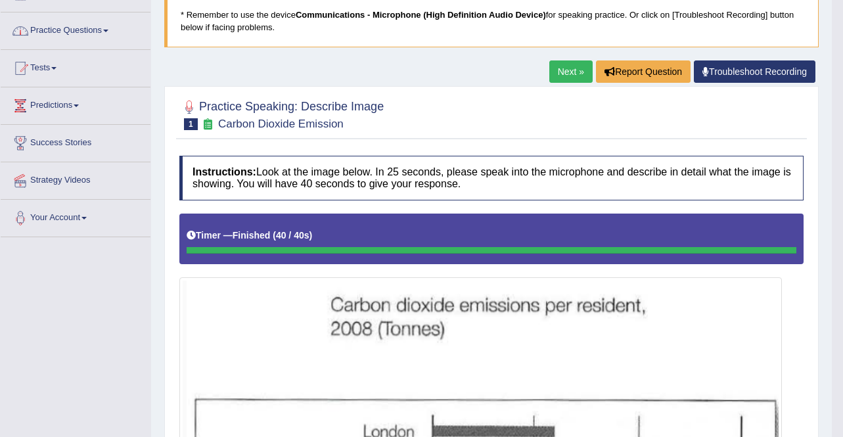
click at [118, 30] on link "Practice Questions" at bounding box center [76, 28] width 150 height 33
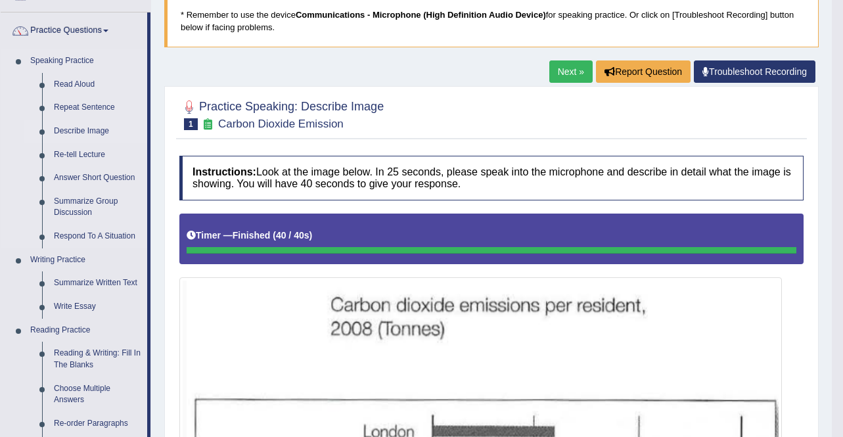
click at [85, 126] on link "Describe Image" at bounding box center [97, 132] width 99 height 24
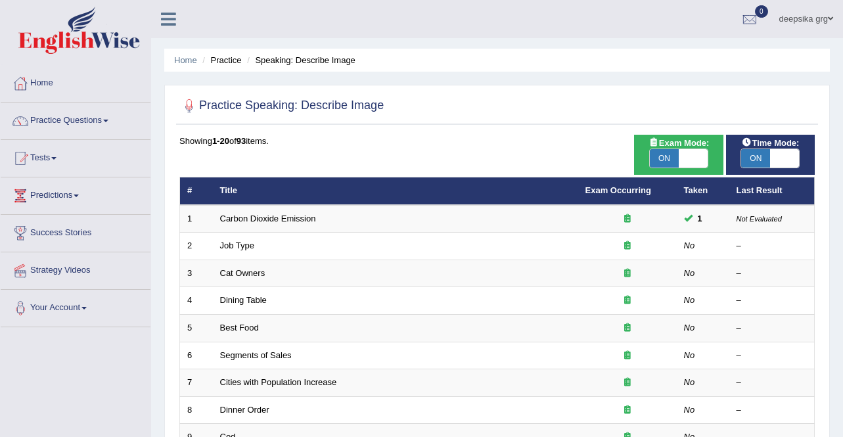
click at [602, 118] on div at bounding box center [496, 106] width 635 height 27
click at [694, 147] on span "Exam Mode:" at bounding box center [678, 143] width 71 height 14
click at [694, 154] on span at bounding box center [692, 158] width 29 height 18
checkbox input "false"
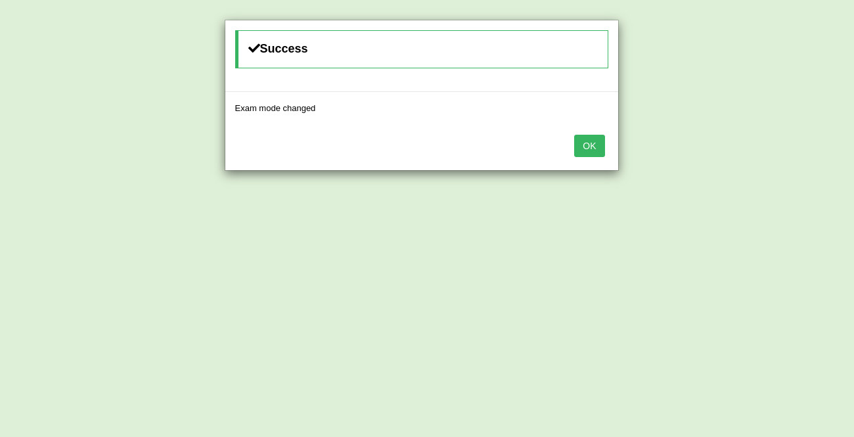
click at [598, 150] on button "OK" at bounding box center [589, 146] width 30 height 22
click at [602, 144] on button "OK" at bounding box center [589, 146] width 30 height 22
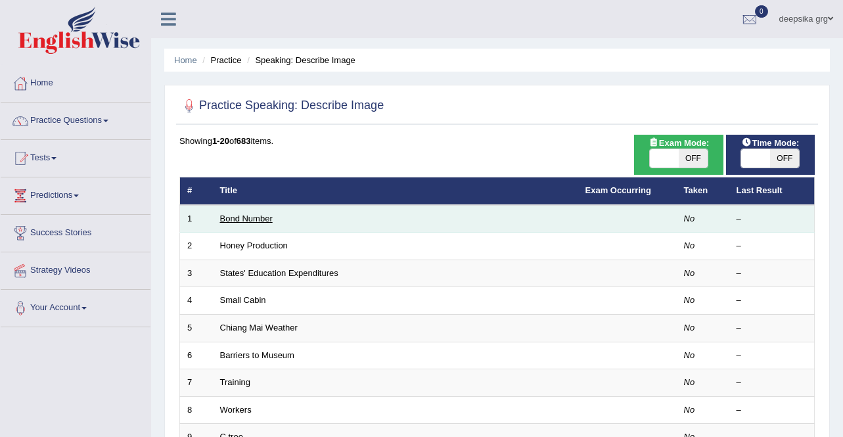
click at [256, 222] on link "Bond Number" at bounding box center [246, 218] width 53 height 10
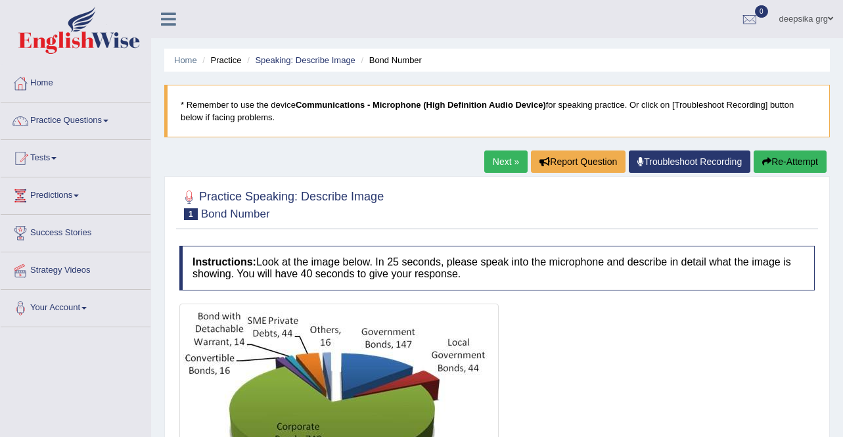
scroll to position [253, 0]
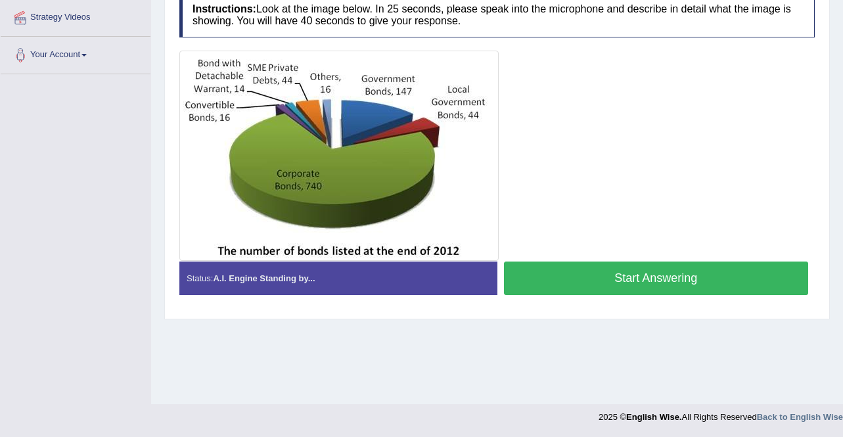
click at [776, 279] on button "Start Answering" at bounding box center [656, 277] width 305 height 33
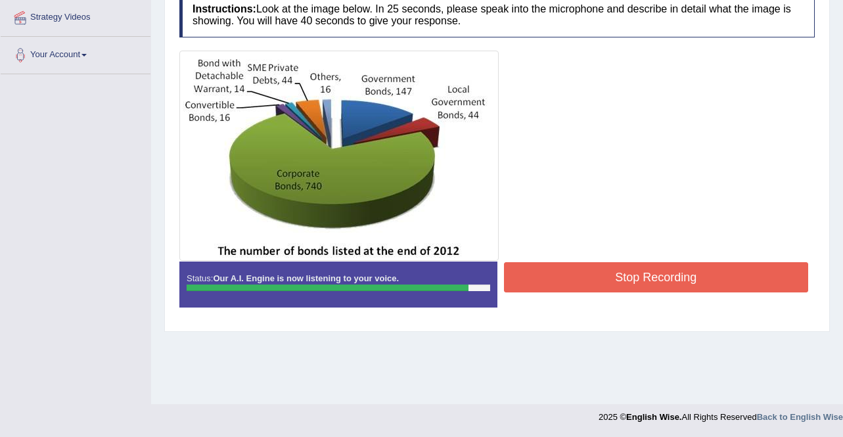
click at [776, 279] on button "Stop Recording" at bounding box center [656, 277] width 305 height 30
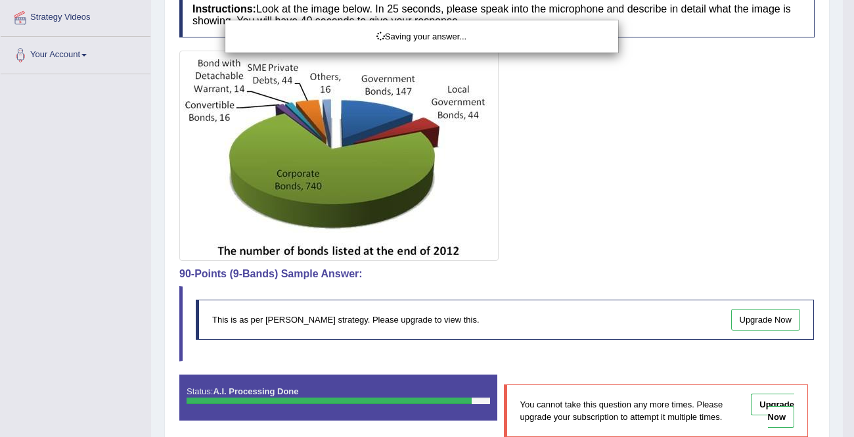
click at [832, 348] on div "Saving your answer..." at bounding box center [427, 218] width 854 height 437
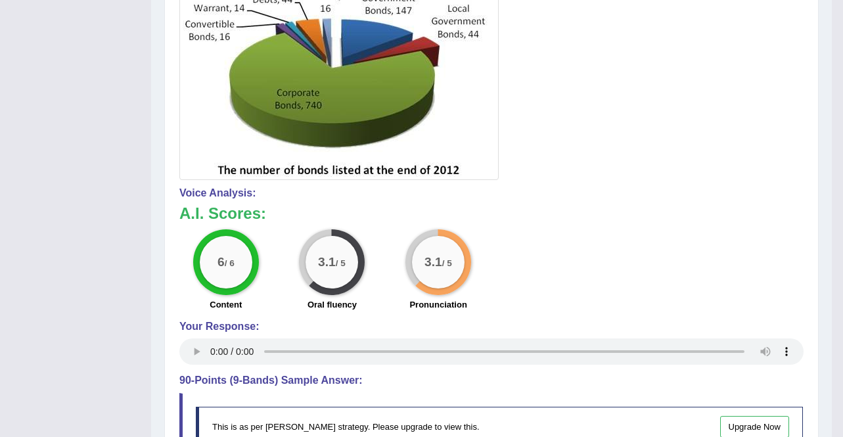
scroll to position [0, 0]
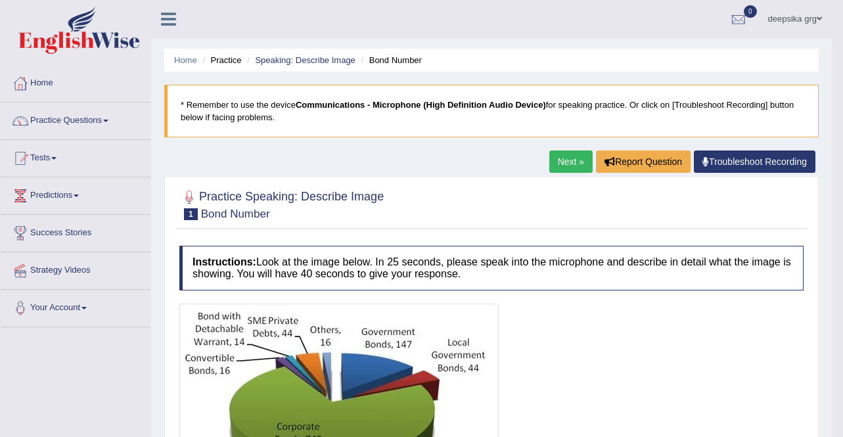
click at [573, 159] on link "Next »" at bounding box center [570, 161] width 43 height 22
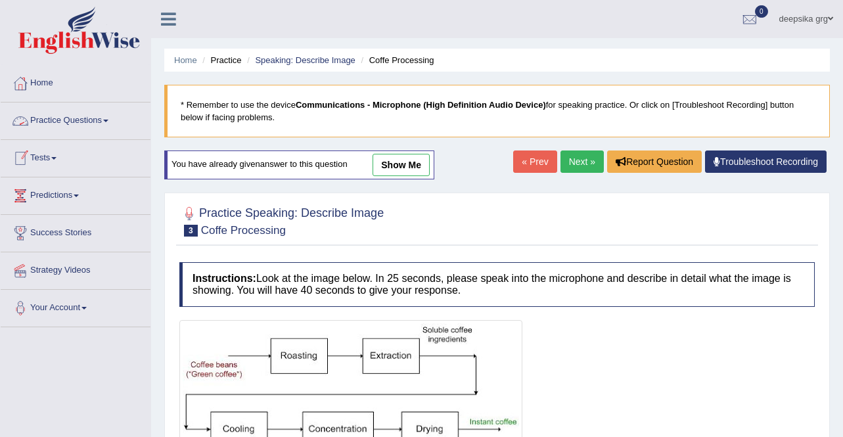
click at [65, 124] on link "Practice Questions" at bounding box center [76, 118] width 150 height 33
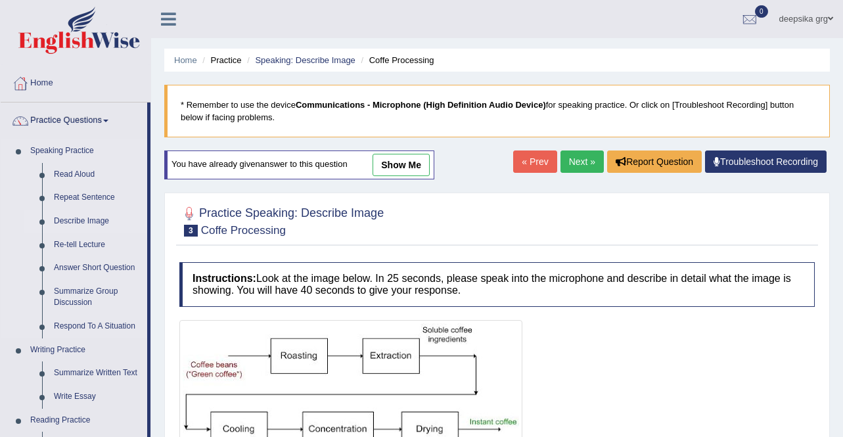
click at [65, 215] on link "Describe Image" at bounding box center [97, 222] width 99 height 24
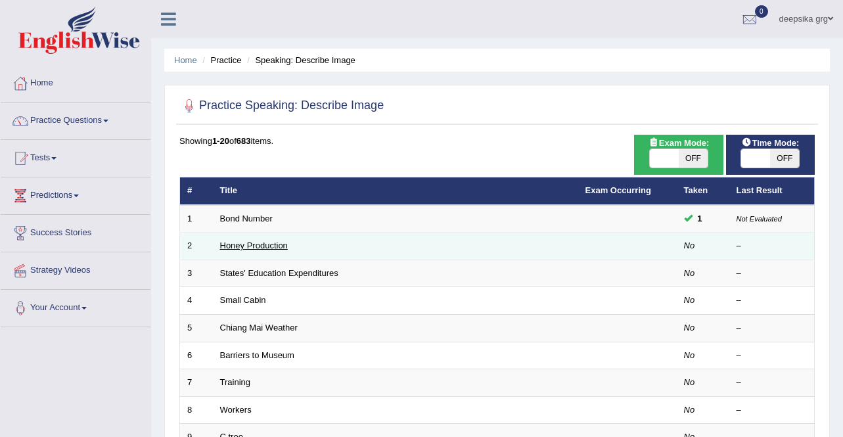
click at [277, 246] on link "Honey Production" at bounding box center [254, 245] width 68 height 10
